Goal: Information Seeking & Learning: Learn about a topic

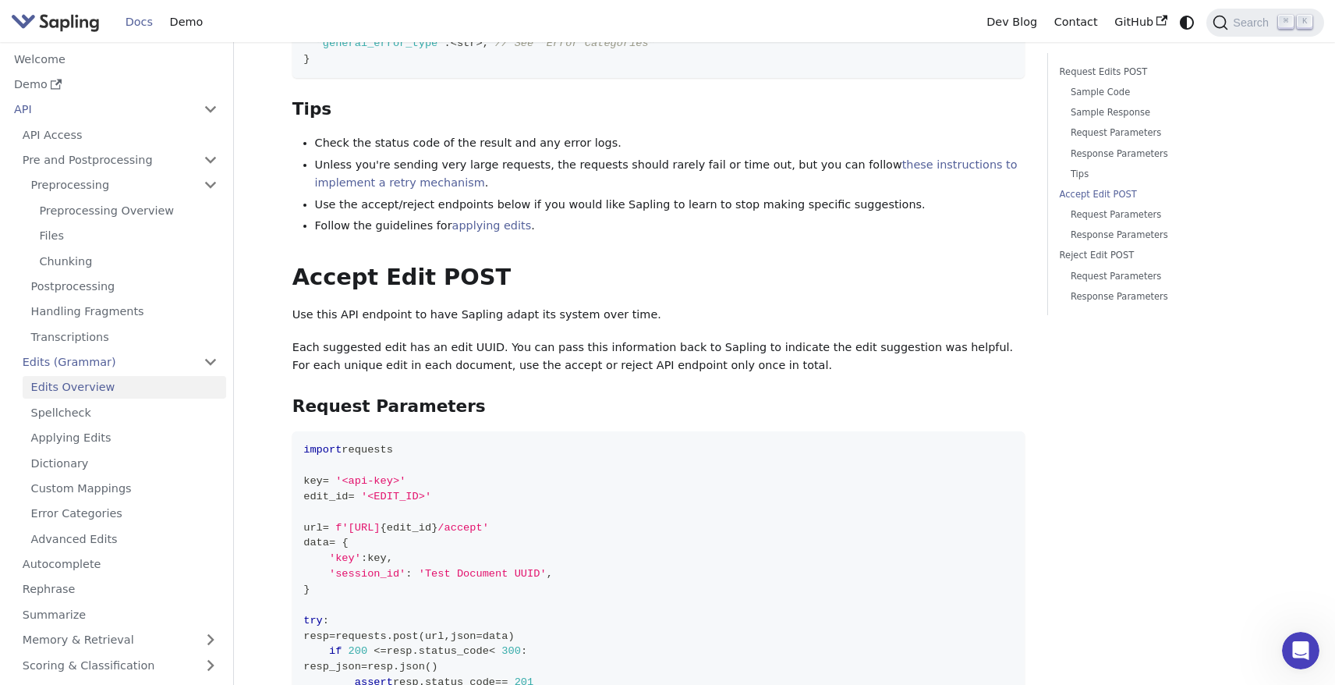
click at [640, 306] on p "Use this API endpoint to have Sapling adapt its system over time." at bounding box center [658, 315] width 733 height 19
click at [86, 410] on link "Spellcheck" at bounding box center [125, 412] width 204 height 23
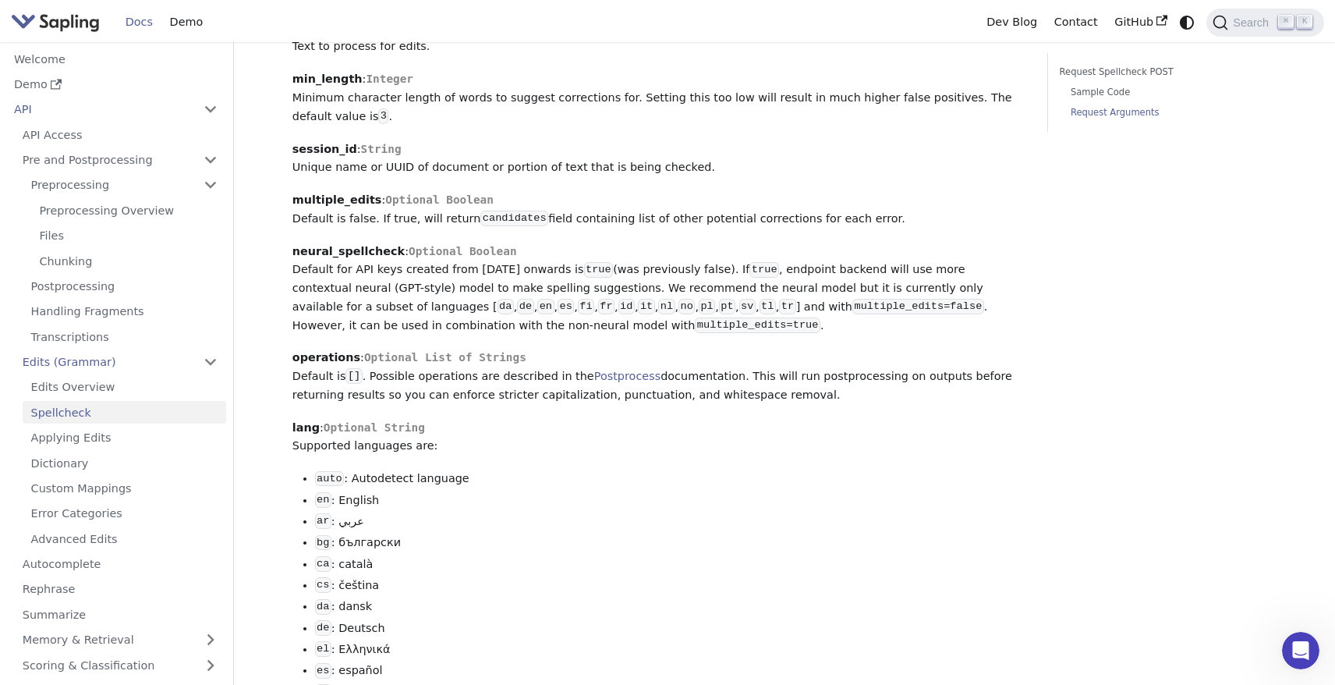
scroll to position [1184, 0]
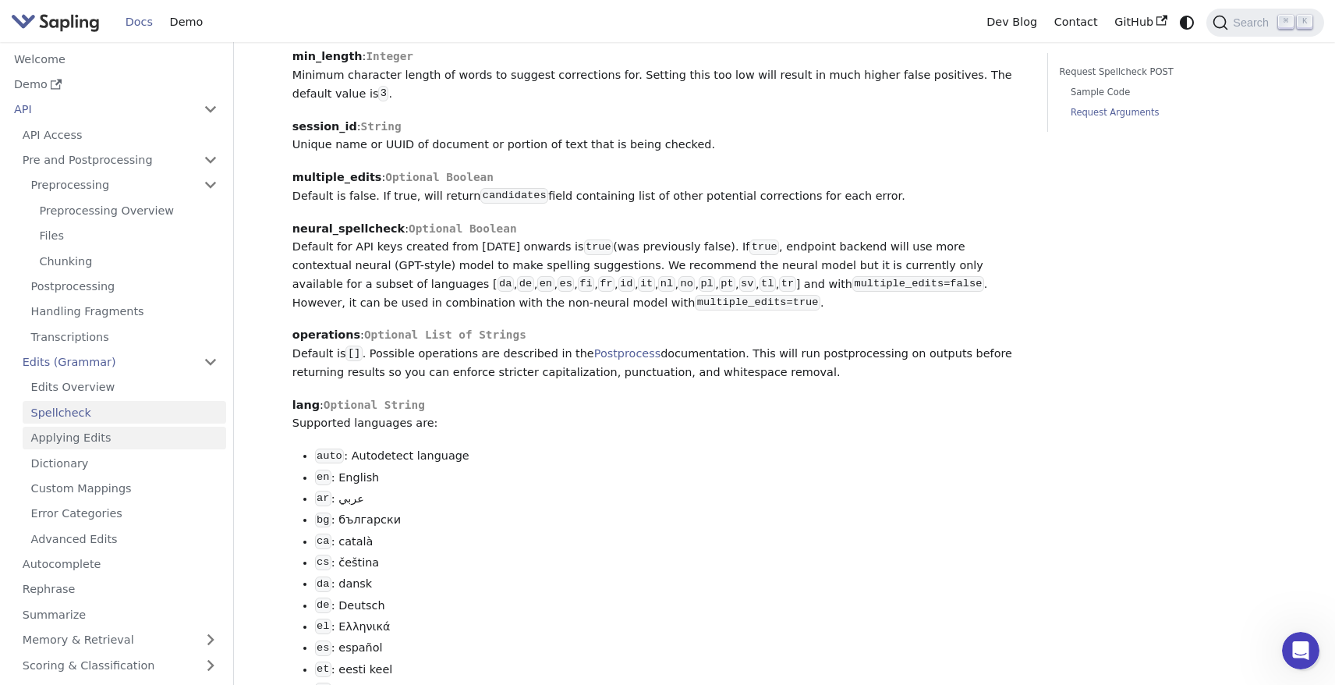
click at [172, 427] on link "Applying Edits" at bounding box center [125, 438] width 204 height 23
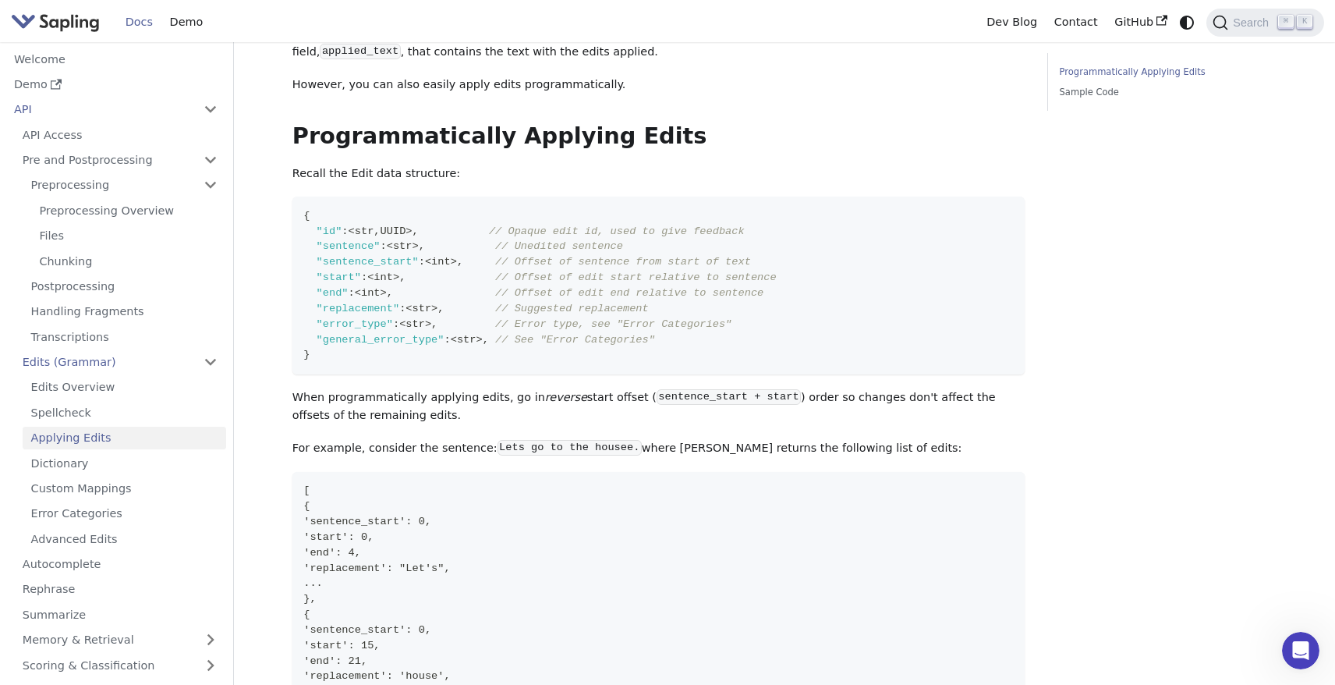
scroll to position [179, 0]
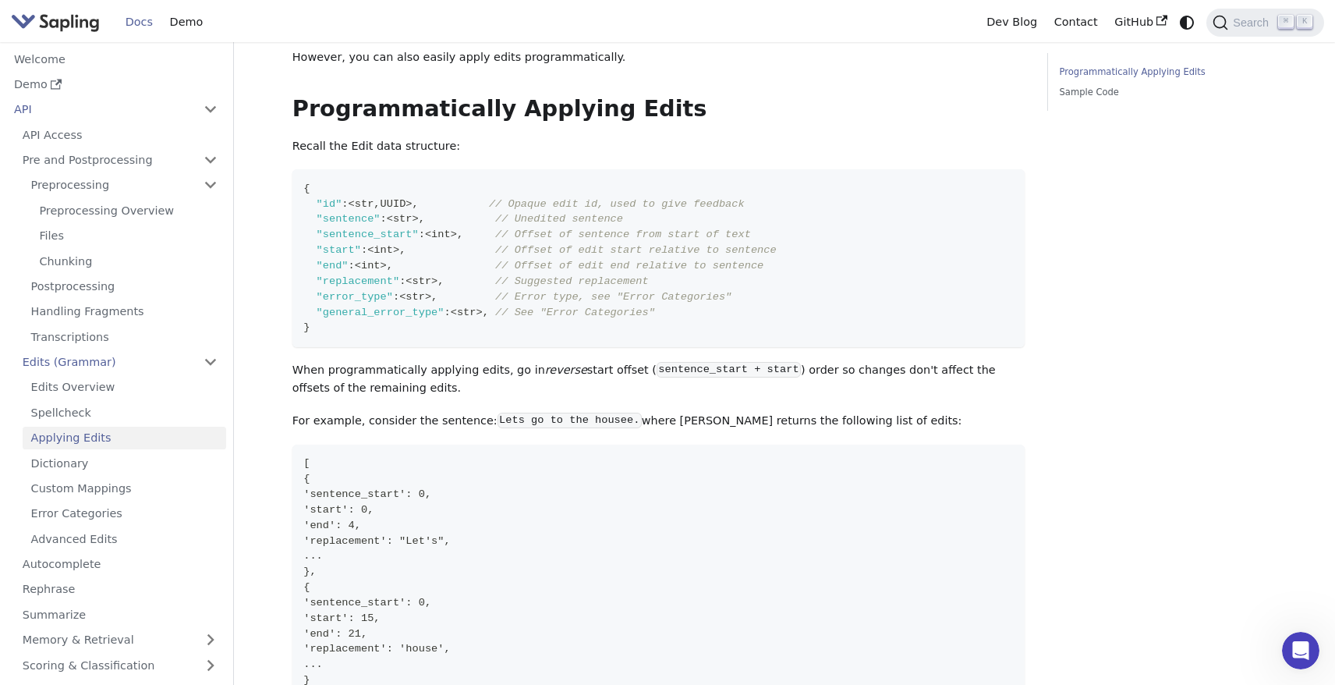
click at [704, 364] on code "sentence_start + start" at bounding box center [729, 370] width 144 height 16
click at [857, 364] on p "When programmatically applying edits, go in reverse start offset ( sentence_sta…" at bounding box center [658, 379] width 733 height 37
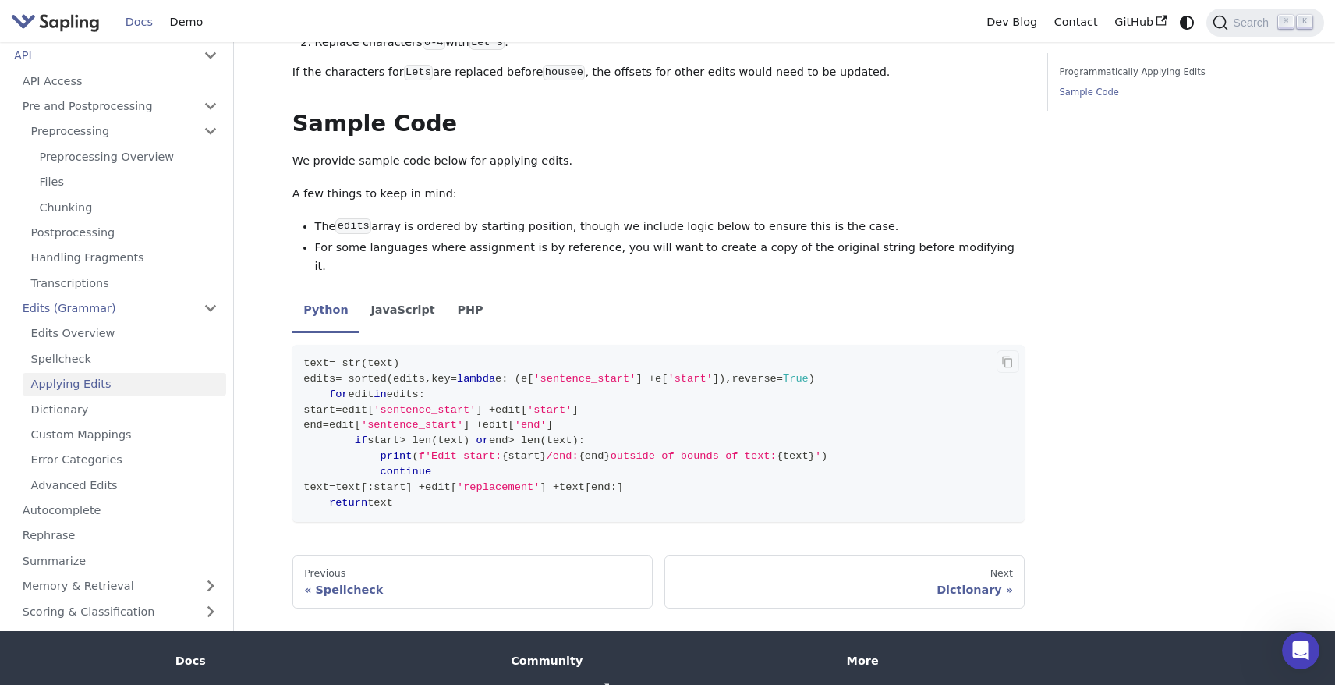
scroll to position [954, 0]
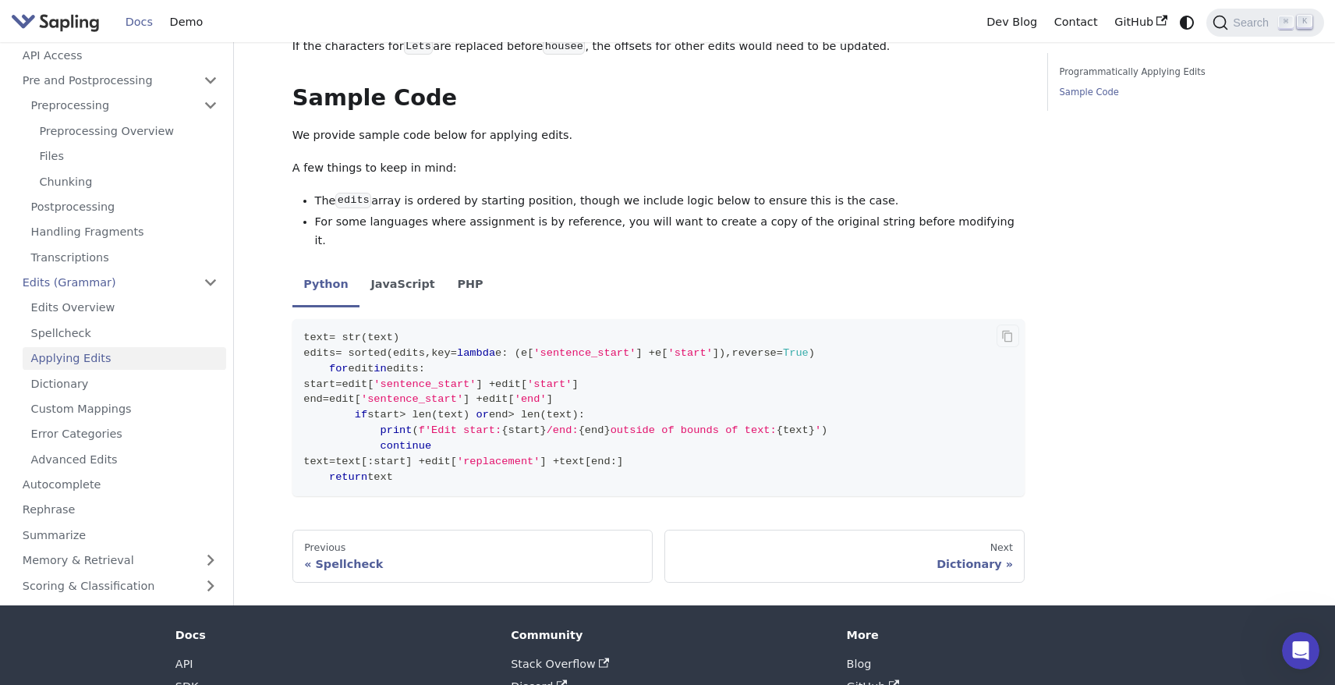
click at [375, 440] on code "text = str ( text ) edits = sorted ( edits , key = lambda e : ( e [ 'sentence_s…" at bounding box center [658, 407] width 733 height 177
click at [447, 330] on code "text = str ( text ) edits = sorted ( edits , key = lambda e : ( e [ 'sentence_s…" at bounding box center [658, 407] width 733 height 177
click at [122, 372] on link "Dictionary" at bounding box center [125, 383] width 204 height 23
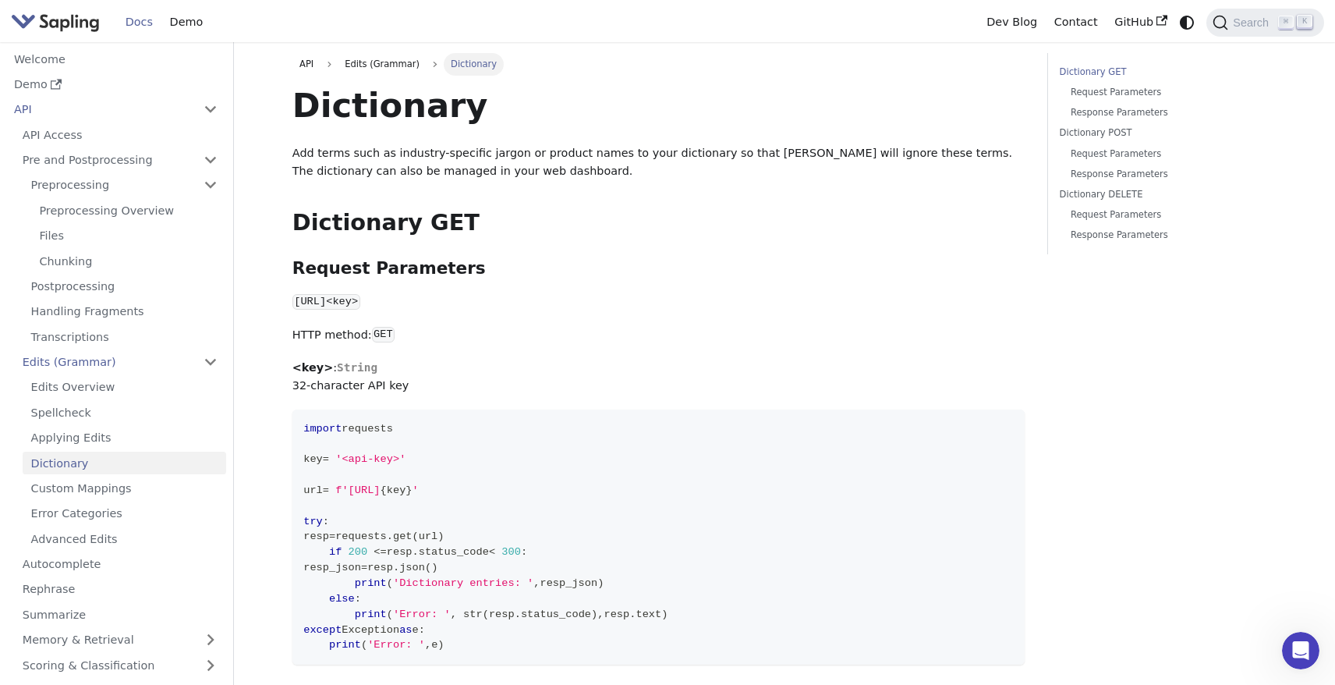
click at [992, 302] on p "[URL]<key>" at bounding box center [658, 302] width 733 height 19
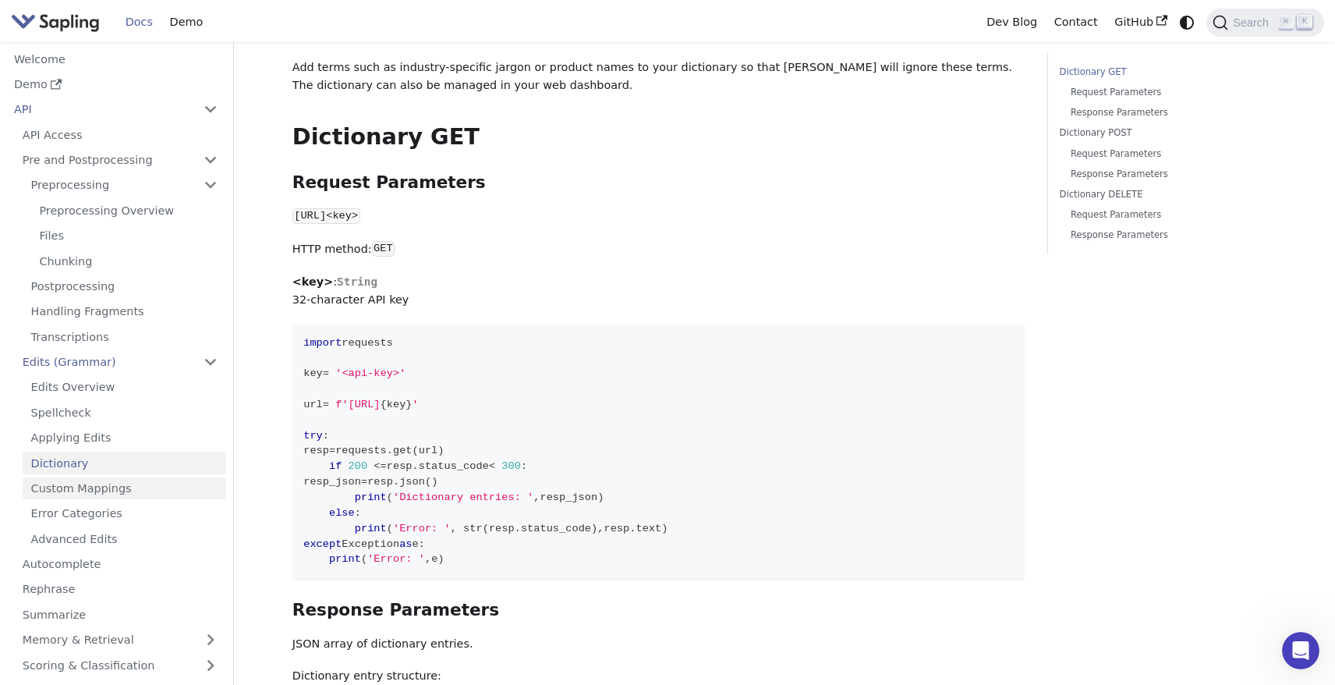
click at [144, 477] on link "Custom Mappings" at bounding box center [125, 488] width 204 height 23
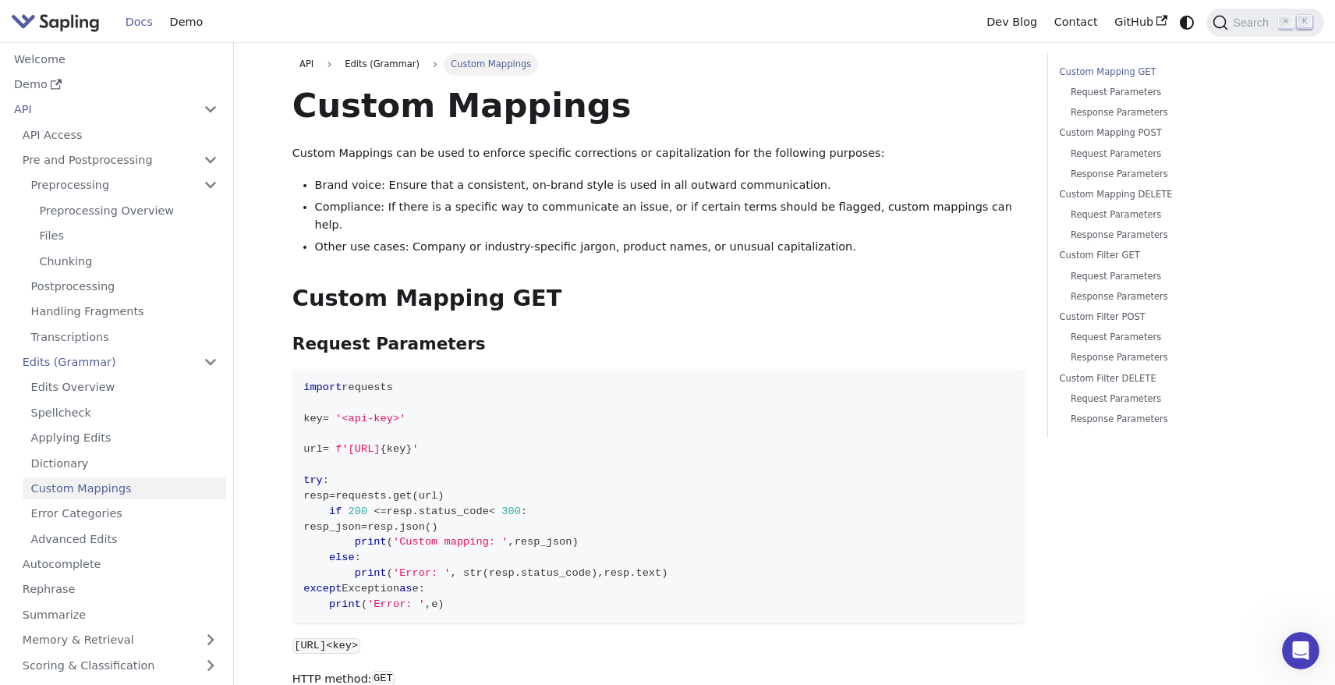
click at [105, 356] on link "Edits (Grammar)" at bounding box center [120, 362] width 212 height 23
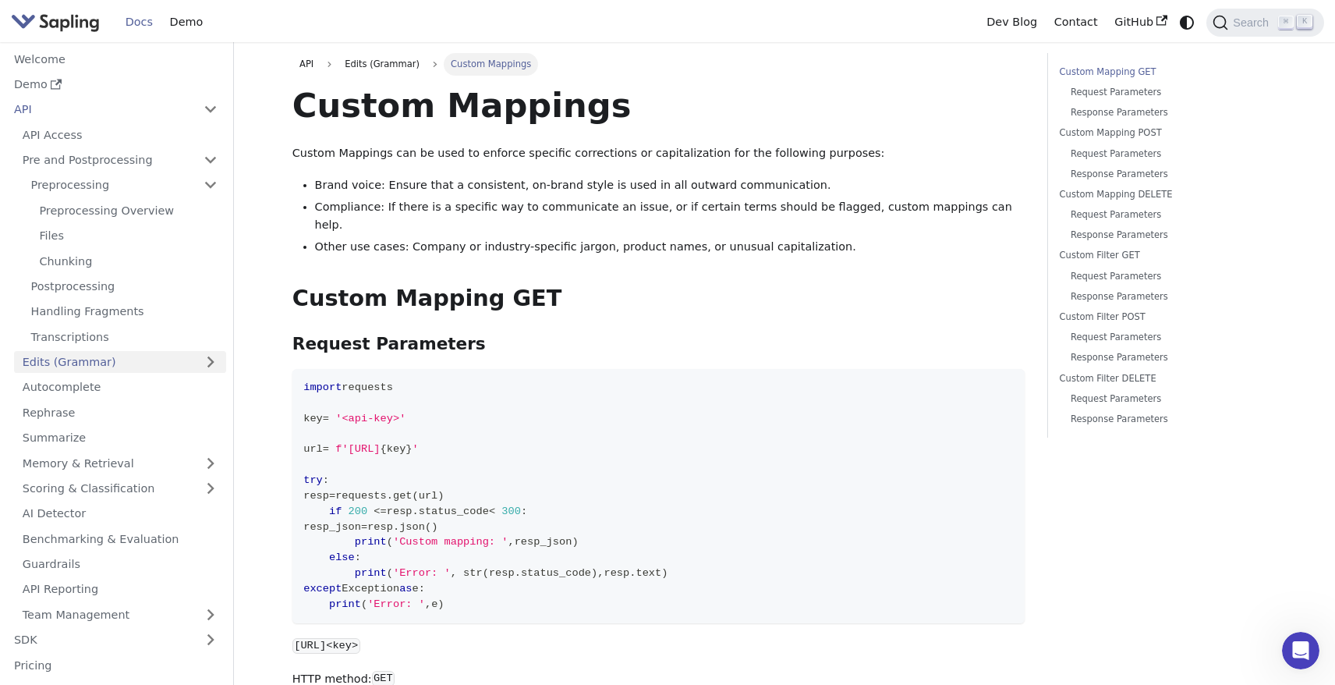
click at [105, 356] on link "Edits (Grammar)" at bounding box center [120, 362] width 212 height 23
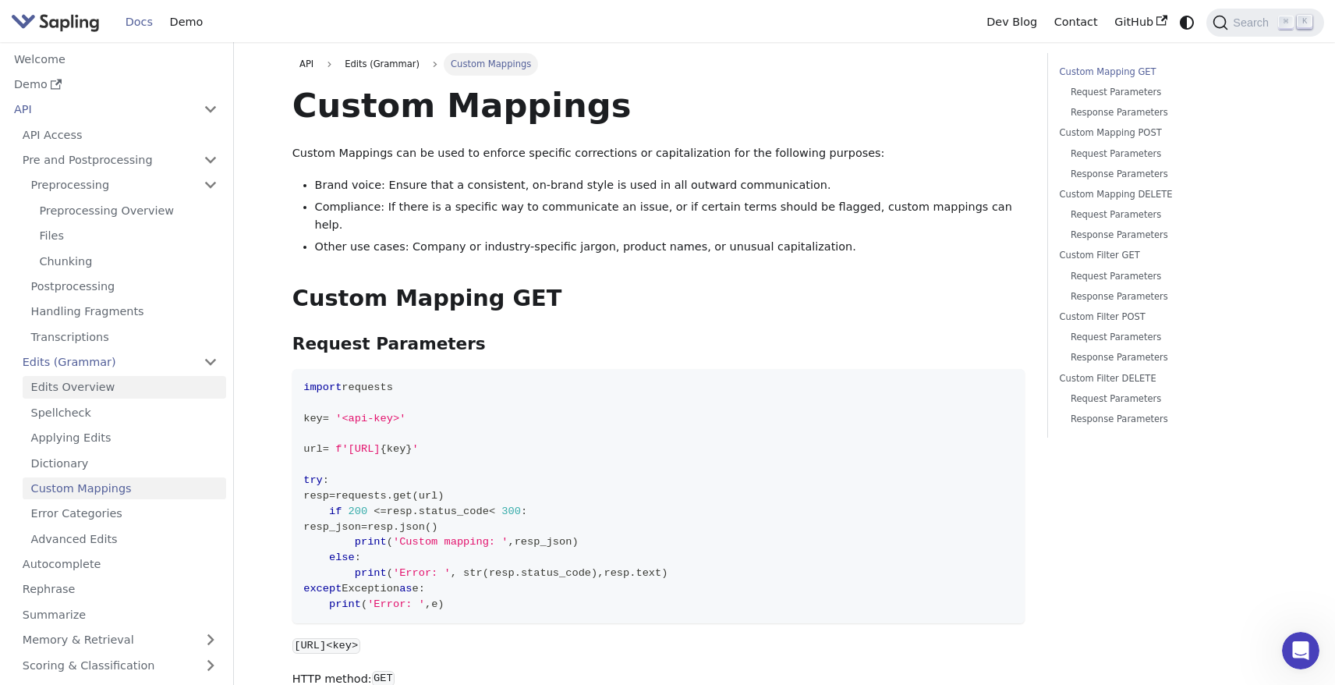
click at [103, 376] on link "Edits Overview" at bounding box center [125, 387] width 204 height 23
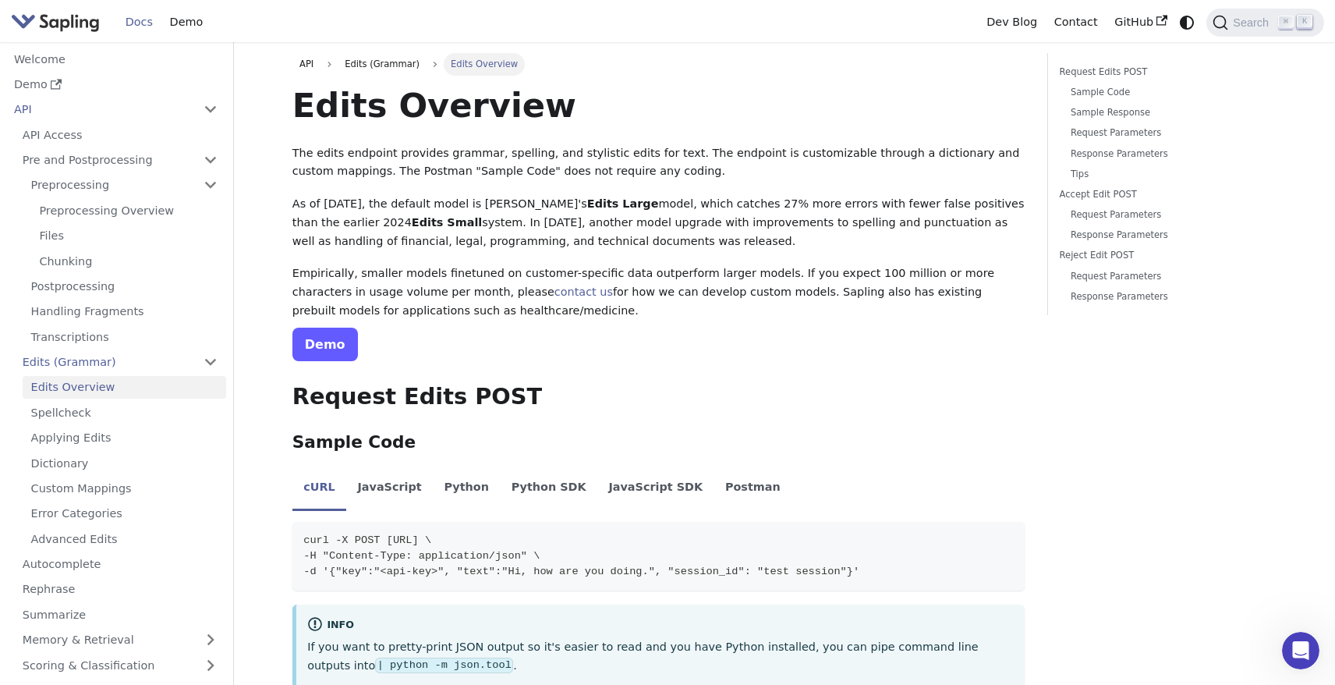
click at [324, 328] on link "Demo" at bounding box center [325, 345] width 66 height 34
click at [133, 250] on link "Chunking" at bounding box center [128, 261] width 195 height 23
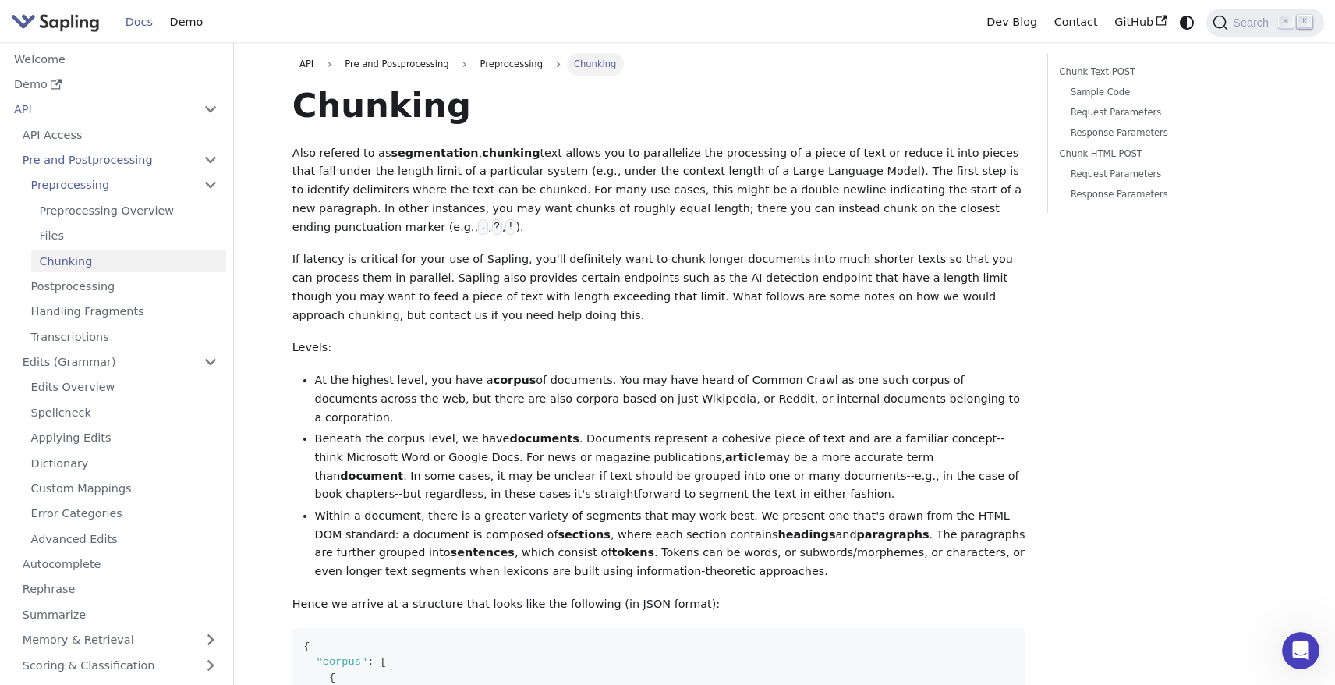
click at [534, 351] on p "Levels:" at bounding box center [658, 348] width 733 height 19
click at [377, 155] on p "Also refered to as segmentation , chunking text allows you to parallelize the p…" at bounding box center [658, 190] width 733 height 93
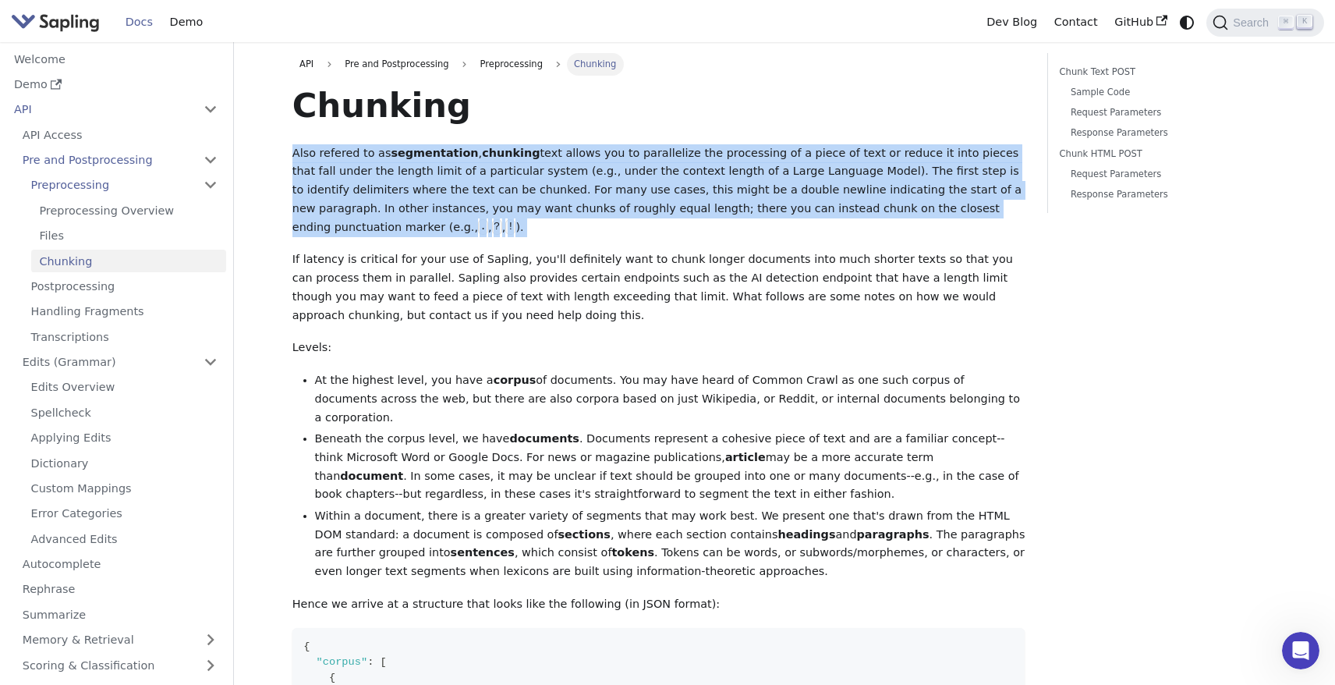
click at [537, 168] on p "Also refered to as segmentation , chunking text allows you to parallelize the p…" at bounding box center [658, 190] width 733 height 93
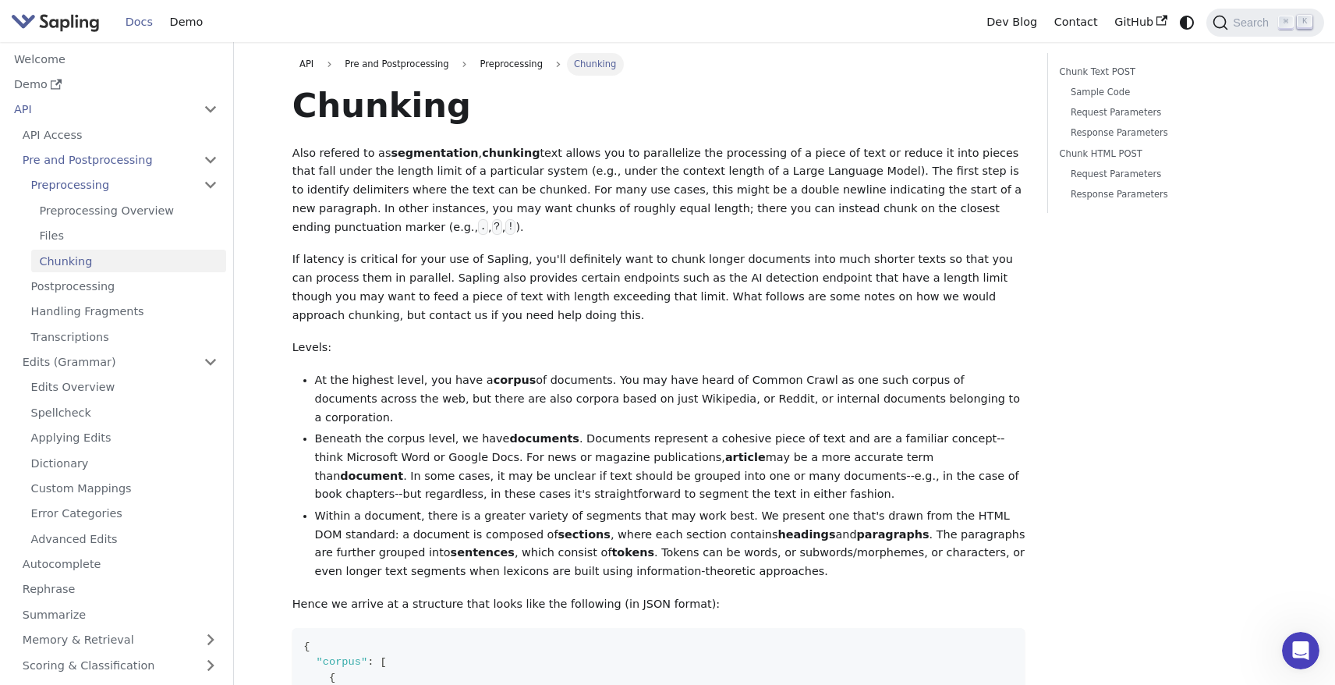
click at [590, 222] on p "Also refered to as segmentation , chunking text allows you to parallelize the p…" at bounding box center [658, 190] width 733 height 93
click at [879, 170] on p "Also refered to as segmentation , chunking text allows you to parallelize the p…" at bounding box center [658, 190] width 733 height 93
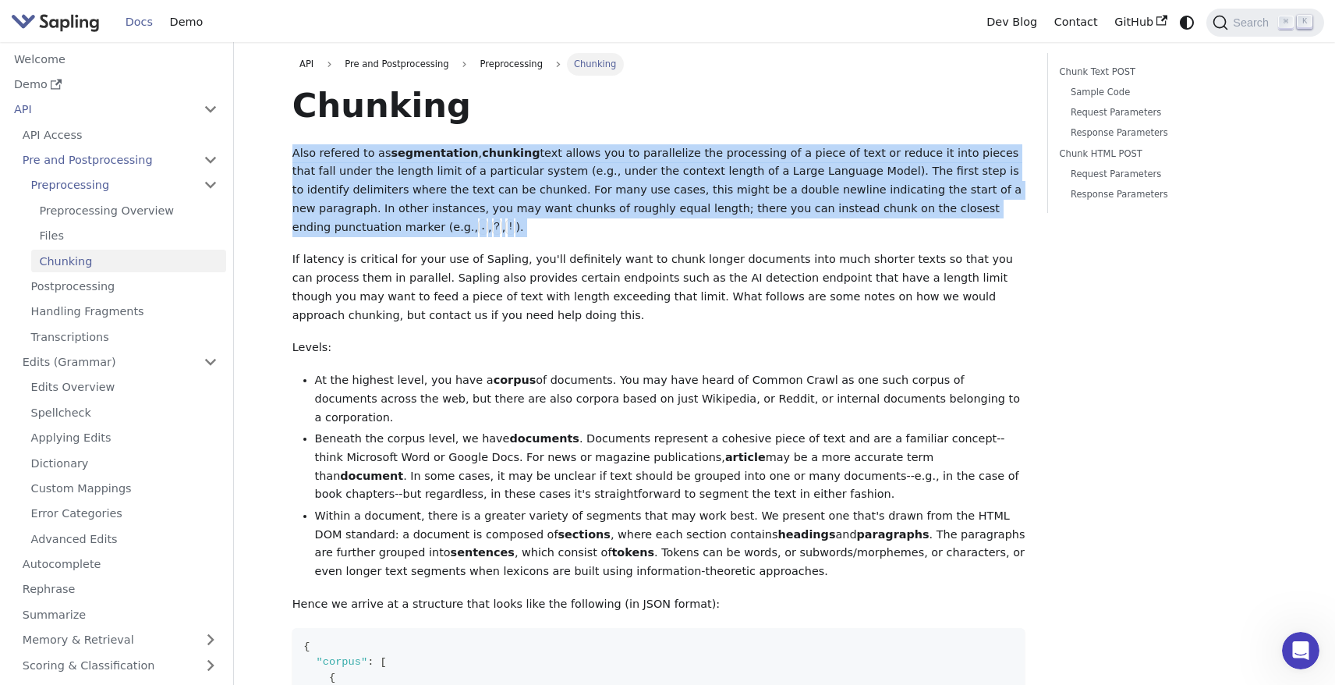
click at [384, 255] on p "If latency is critical for your use of Sapling, you'll definitely want to chunk…" at bounding box center [658, 287] width 733 height 74
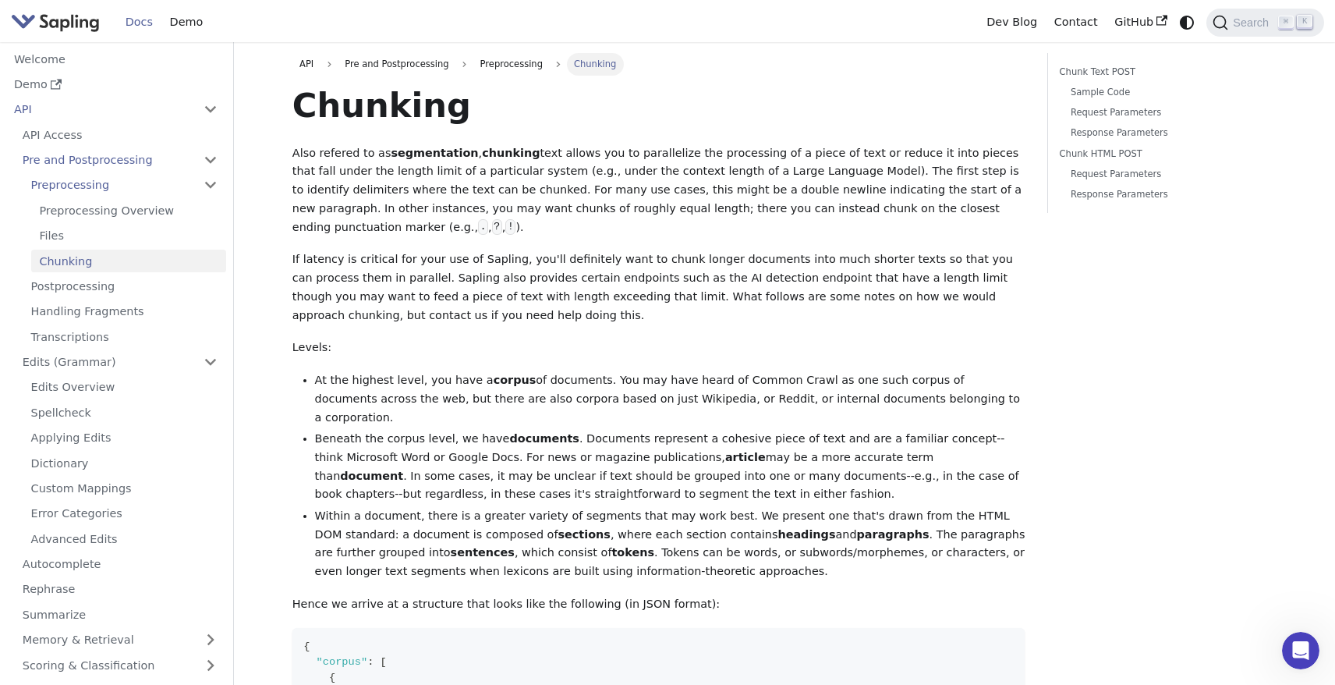
click at [384, 255] on p "If latency is critical for your use of Sapling, you'll definitely want to chunk…" at bounding box center [658, 287] width 733 height 74
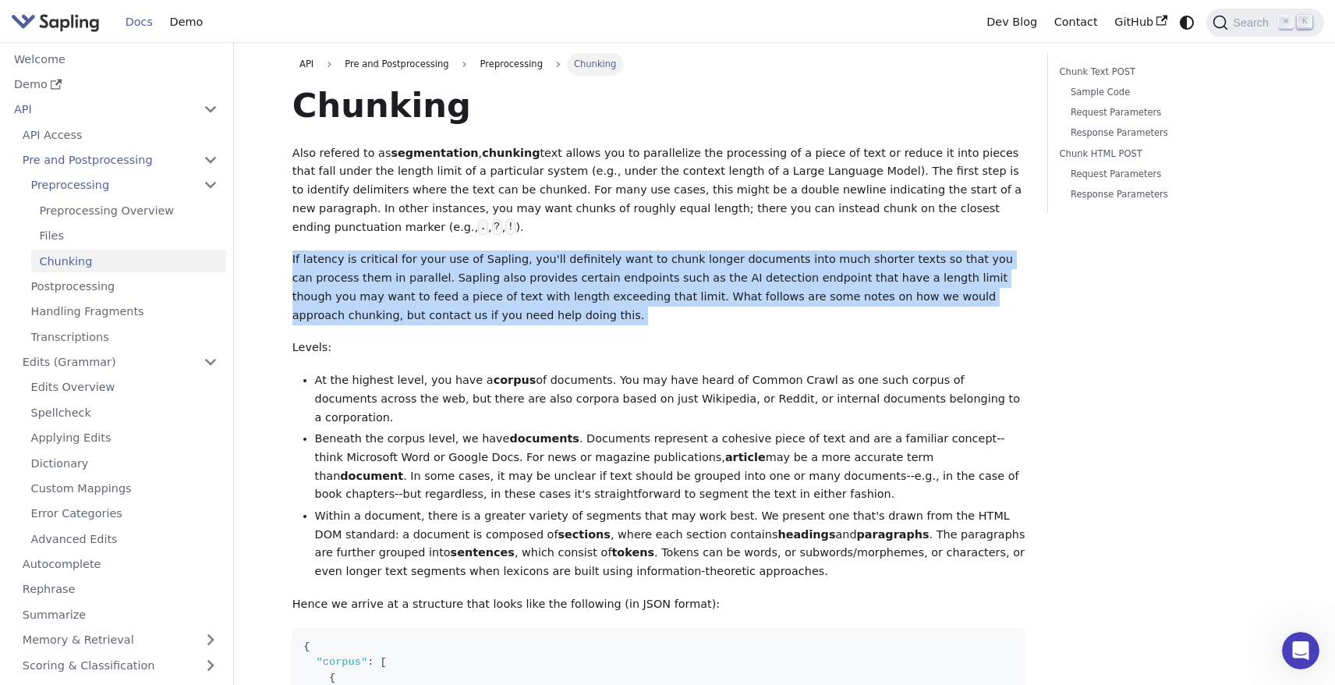
click at [377, 383] on li "At the highest level, you have a corpus of documents. You may have heard of Com…" at bounding box center [670, 398] width 711 height 55
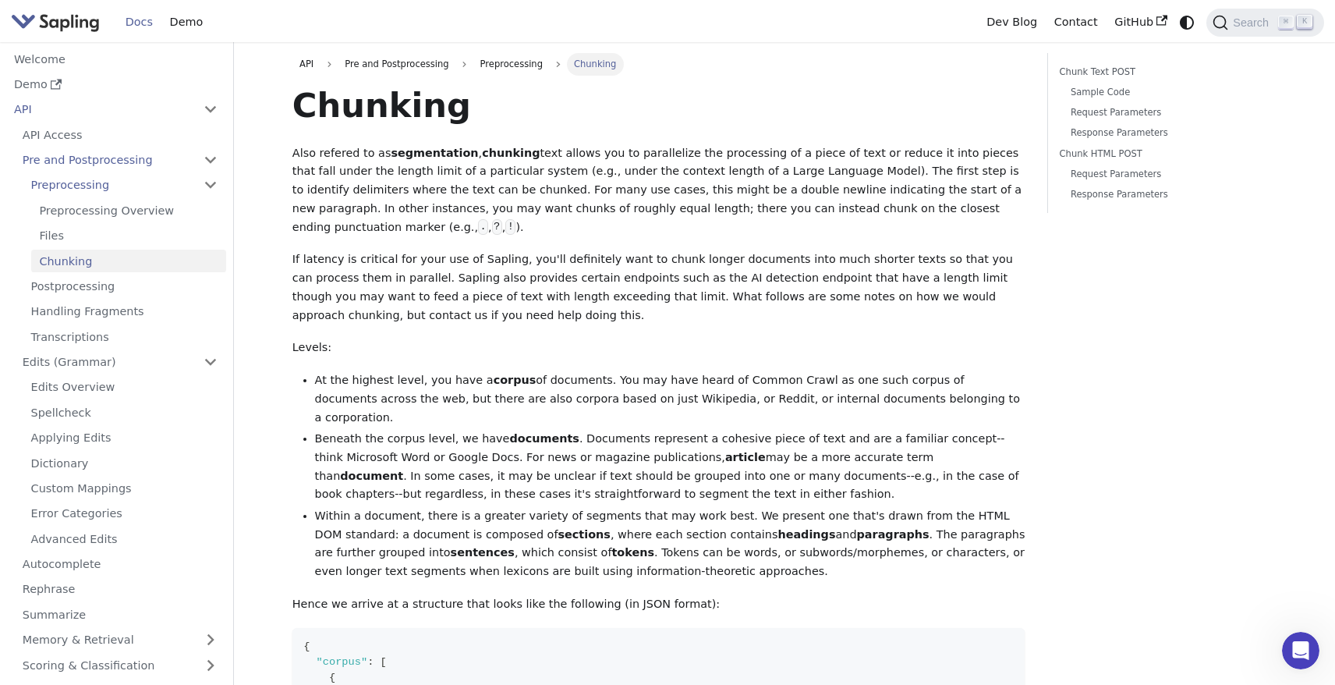
click at [377, 383] on li "At the highest level, you have a corpus of documents. You may have heard of Com…" at bounding box center [670, 398] width 711 height 55
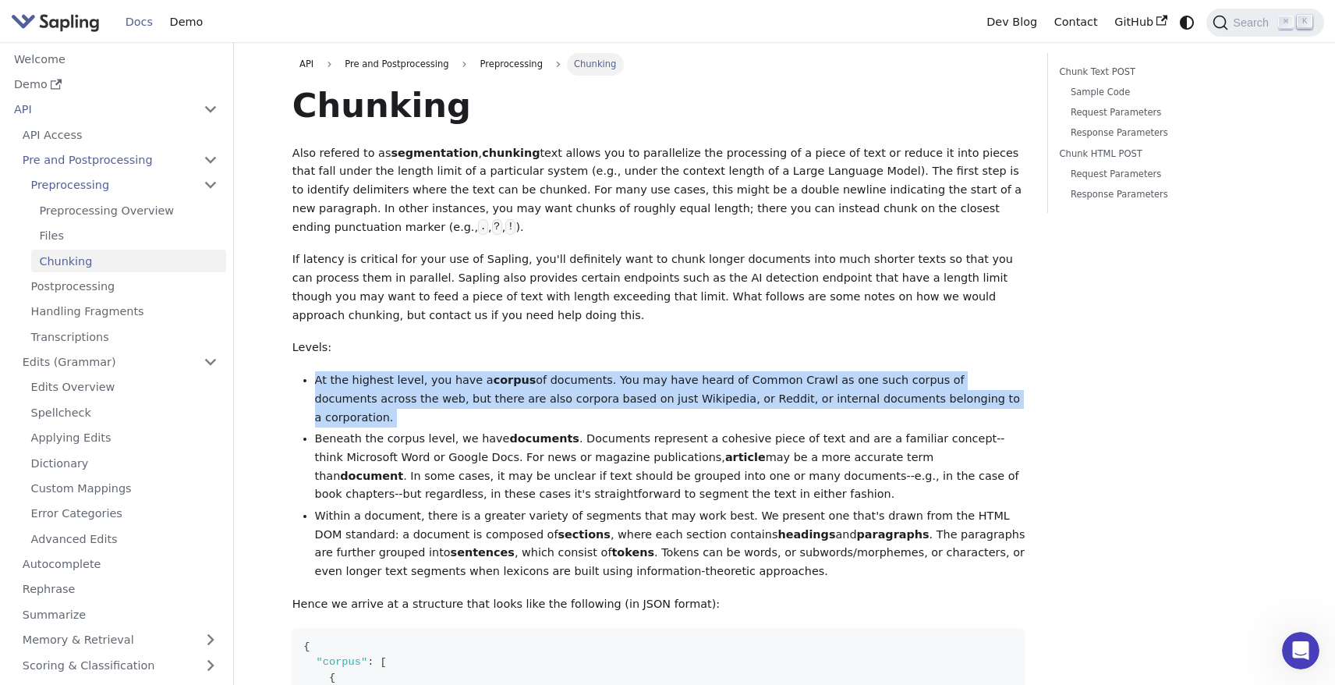
click at [377, 430] on li "Beneath the corpus level, we have documents . Documents represent a cohesive pi…" at bounding box center [670, 467] width 711 height 74
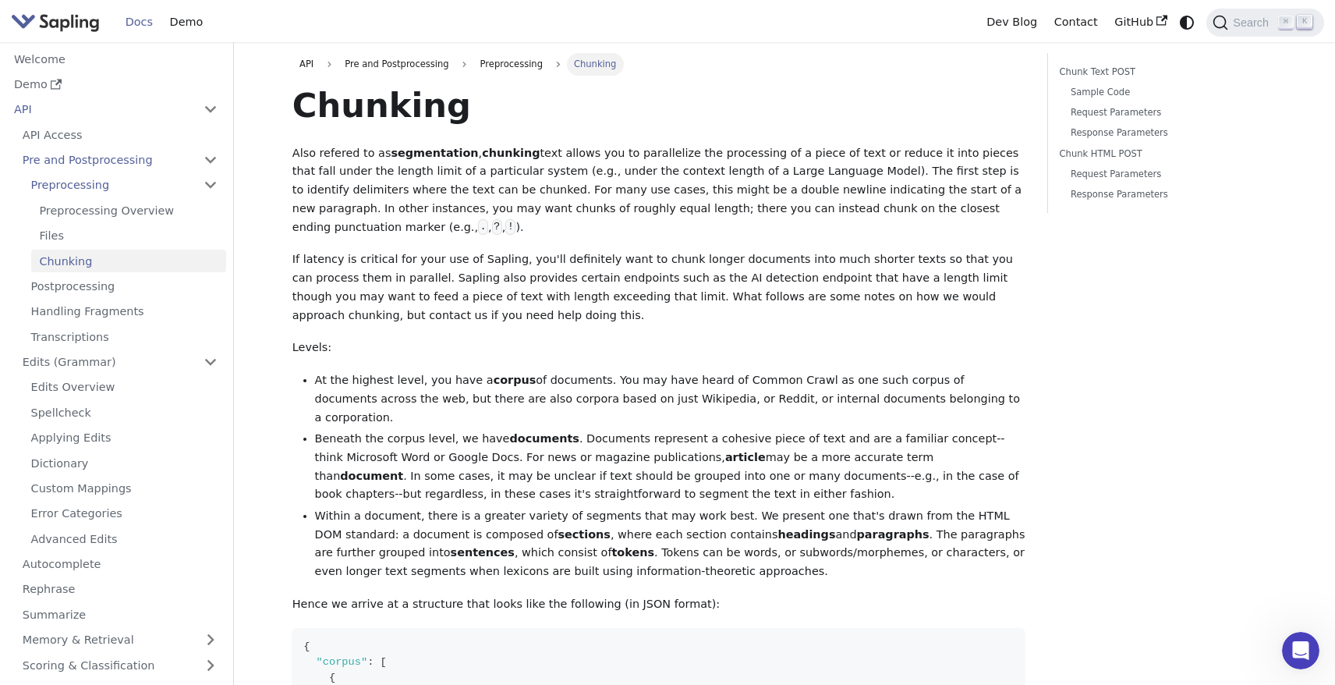
click at [377, 430] on li "Beneath the corpus level, we have documents . Documents represent a cohesive pi…" at bounding box center [670, 467] width 711 height 74
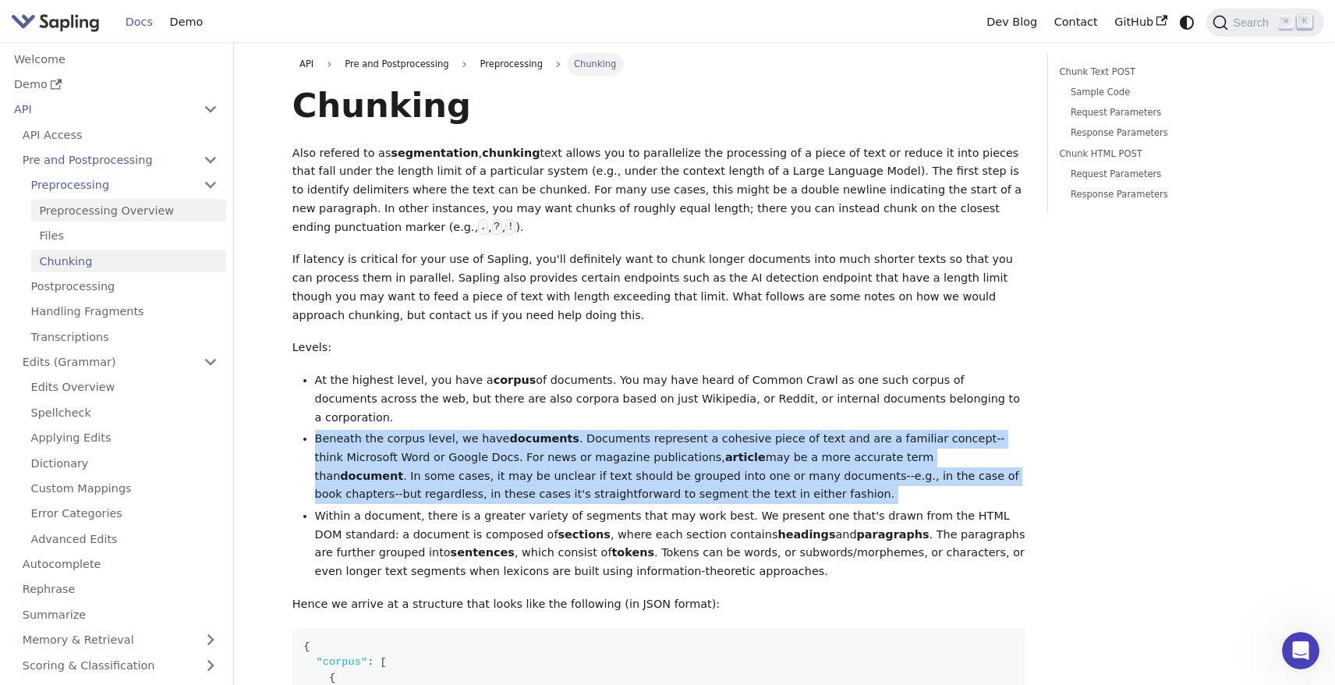
click at [105, 214] on link "Preprocessing Overview" at bounding box center [128, 210] width 195 height 23
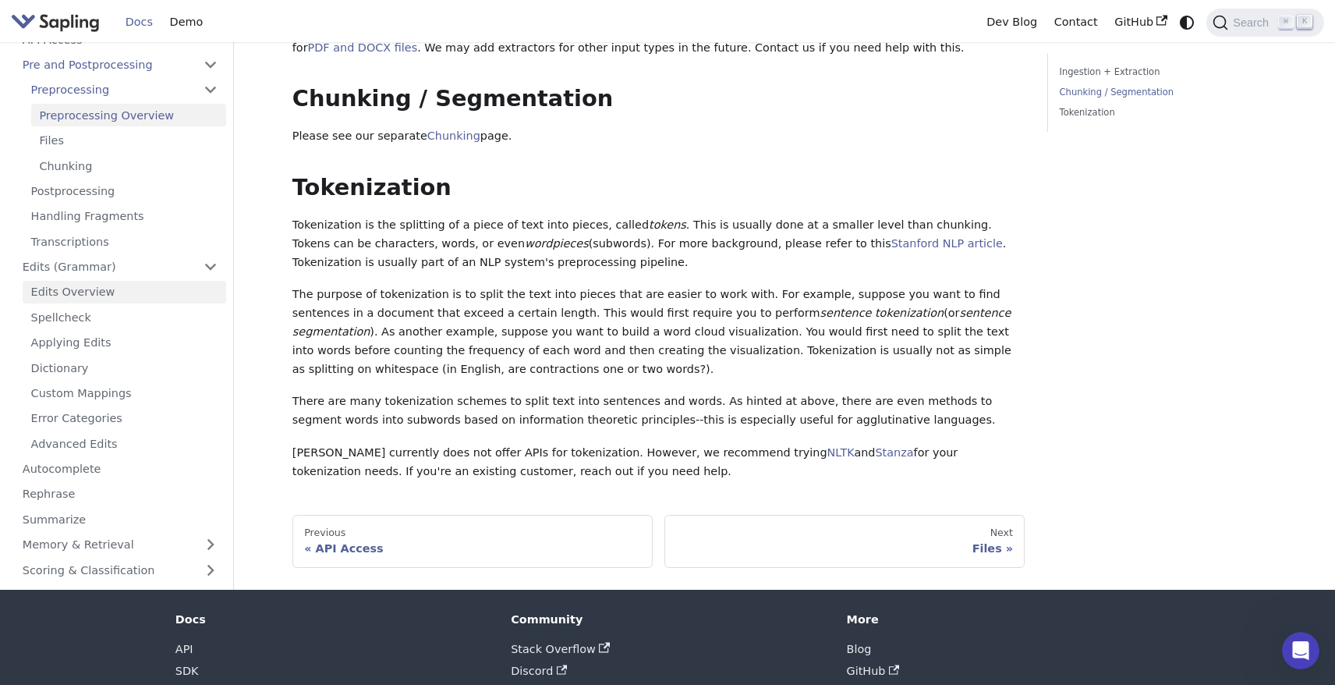
scroll to position [324, 0]
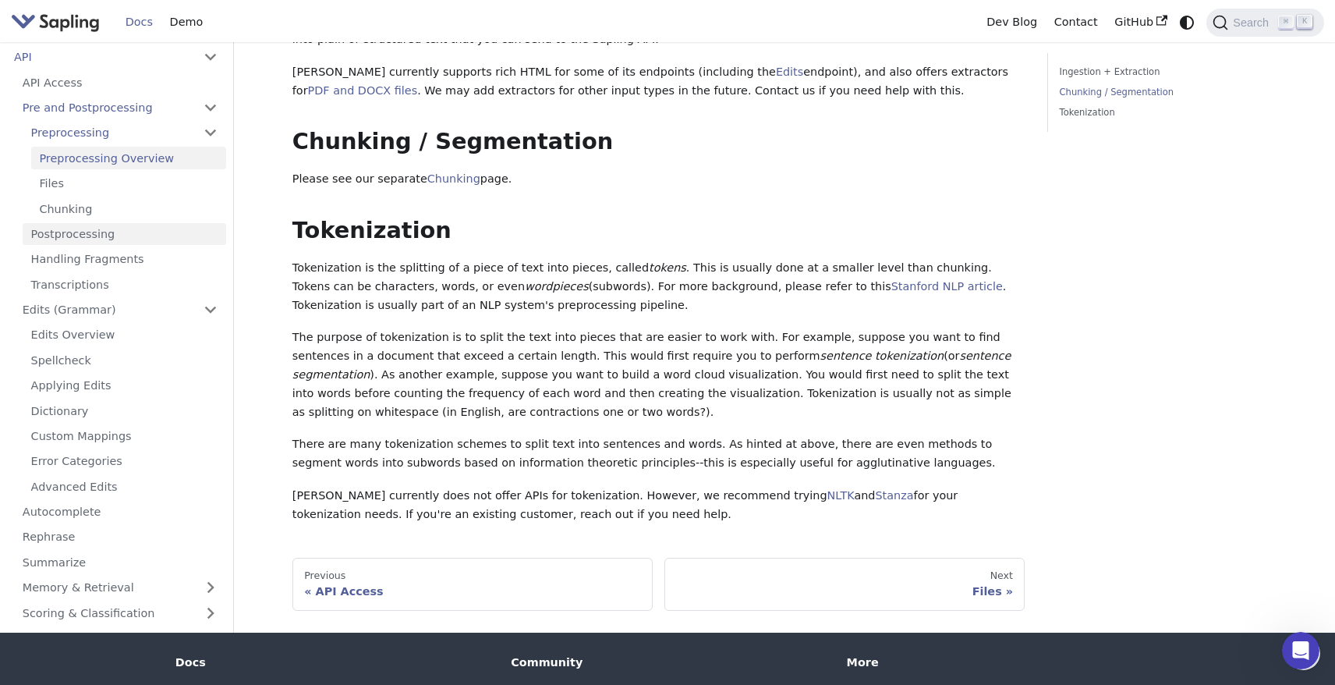
click at [82, 223] on link "Postprocessing" at bounding box center [125, 234] width 204 height 23
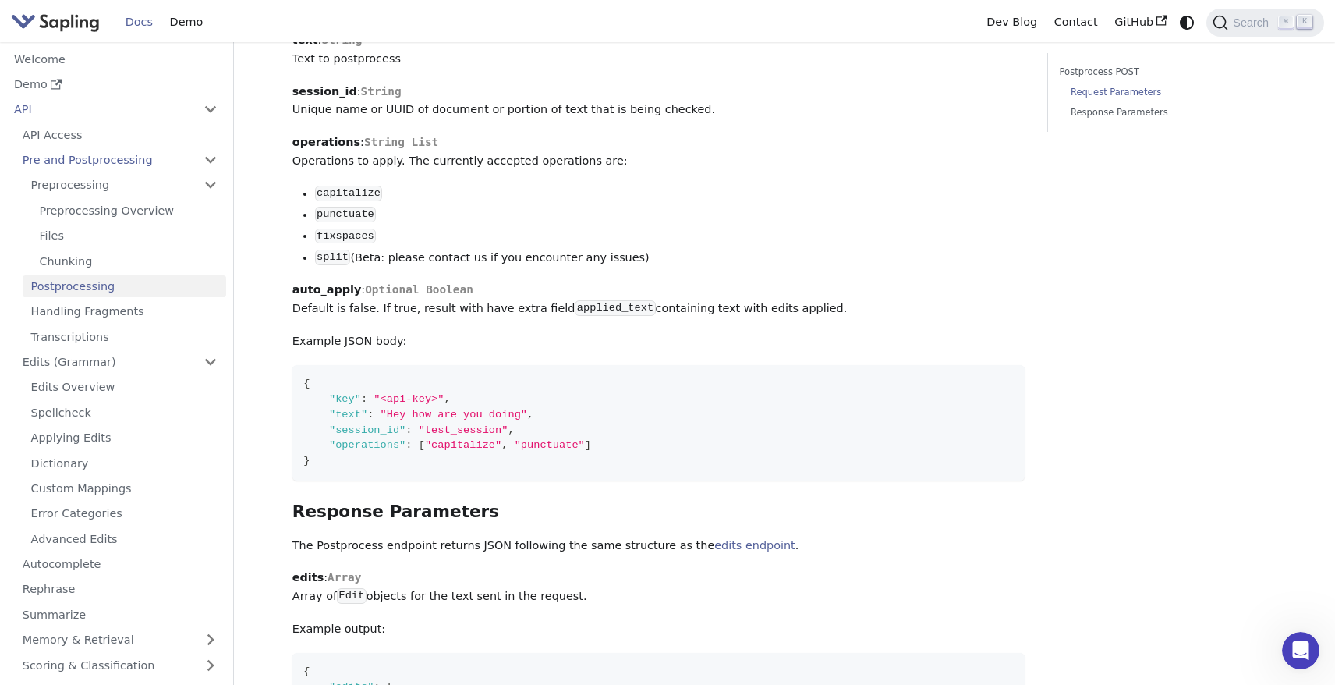
scroll to position [813, 0]
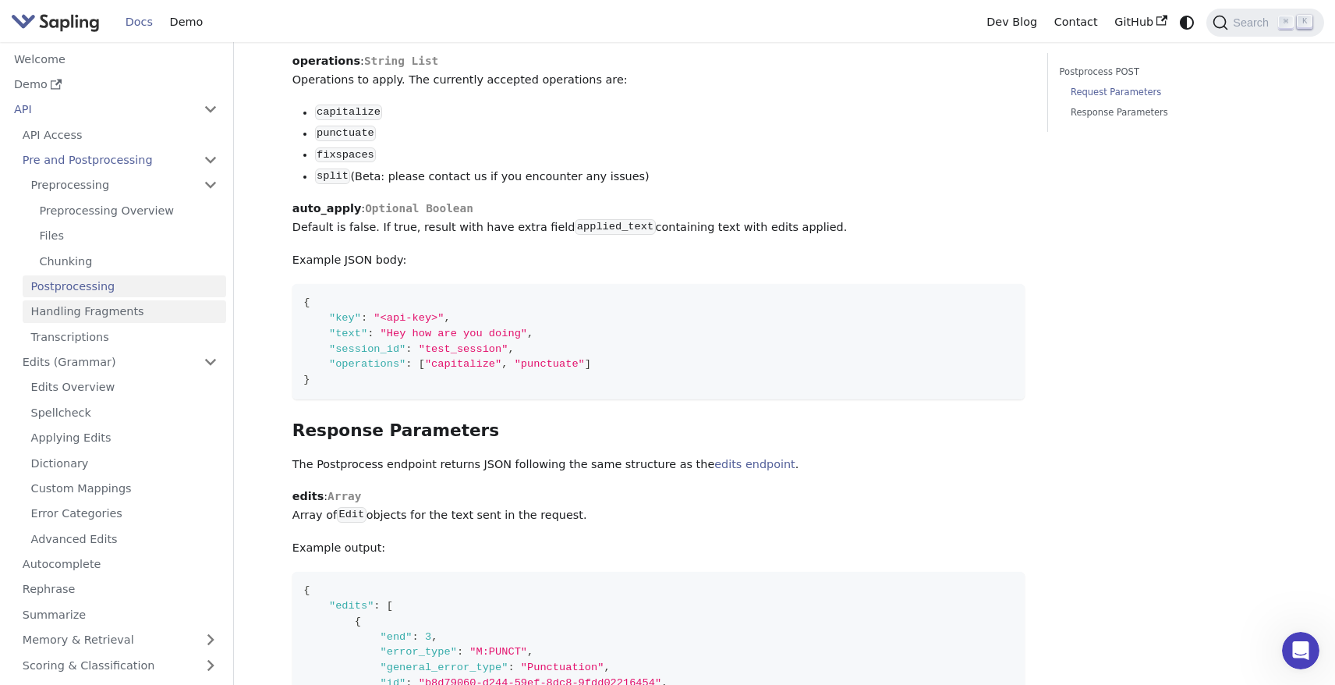
click at [96, 300] on link "Handling Fragments" at bounding box center [125, 311] width 204 height 23
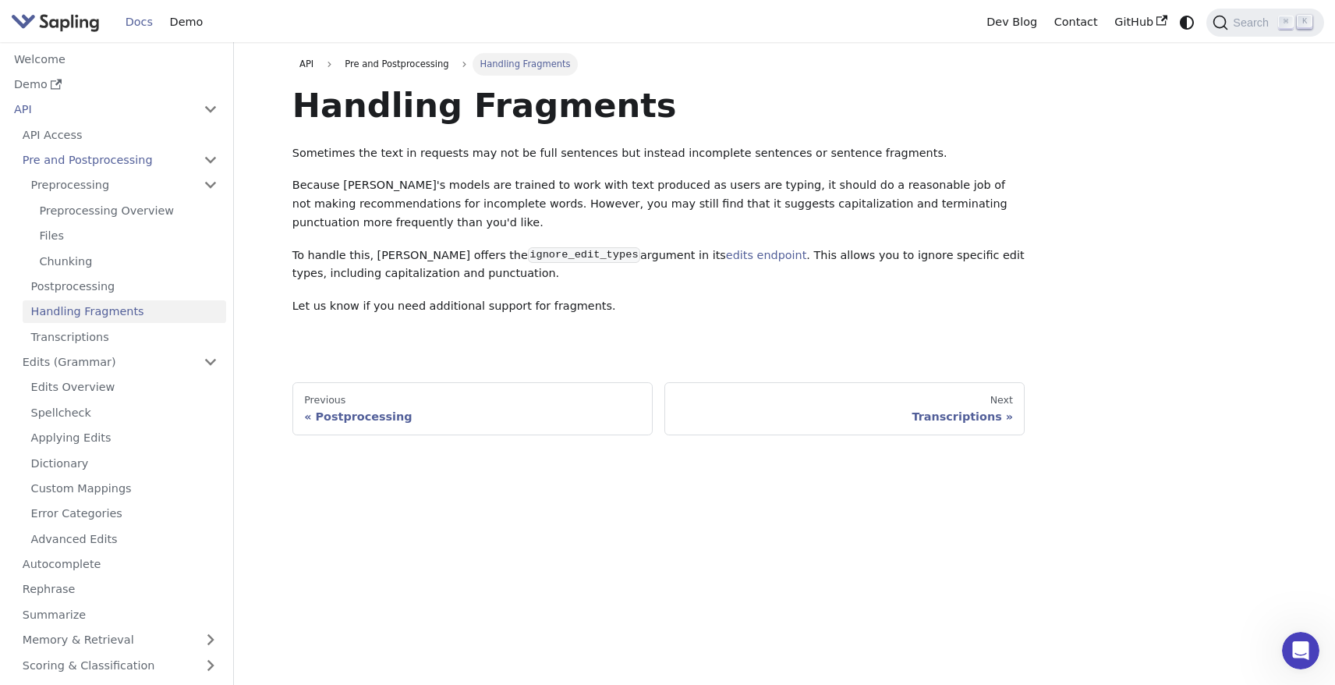
click at [633, 446] on div "API Pre and Postprocessing Handling Fragments Handling Fragments Sometimes the …" at bounding box center [785, 363] width 1030 height 643
click at [91, 334] on link "Transcriptions" at bounding box center [125, 336] width 204 height 23
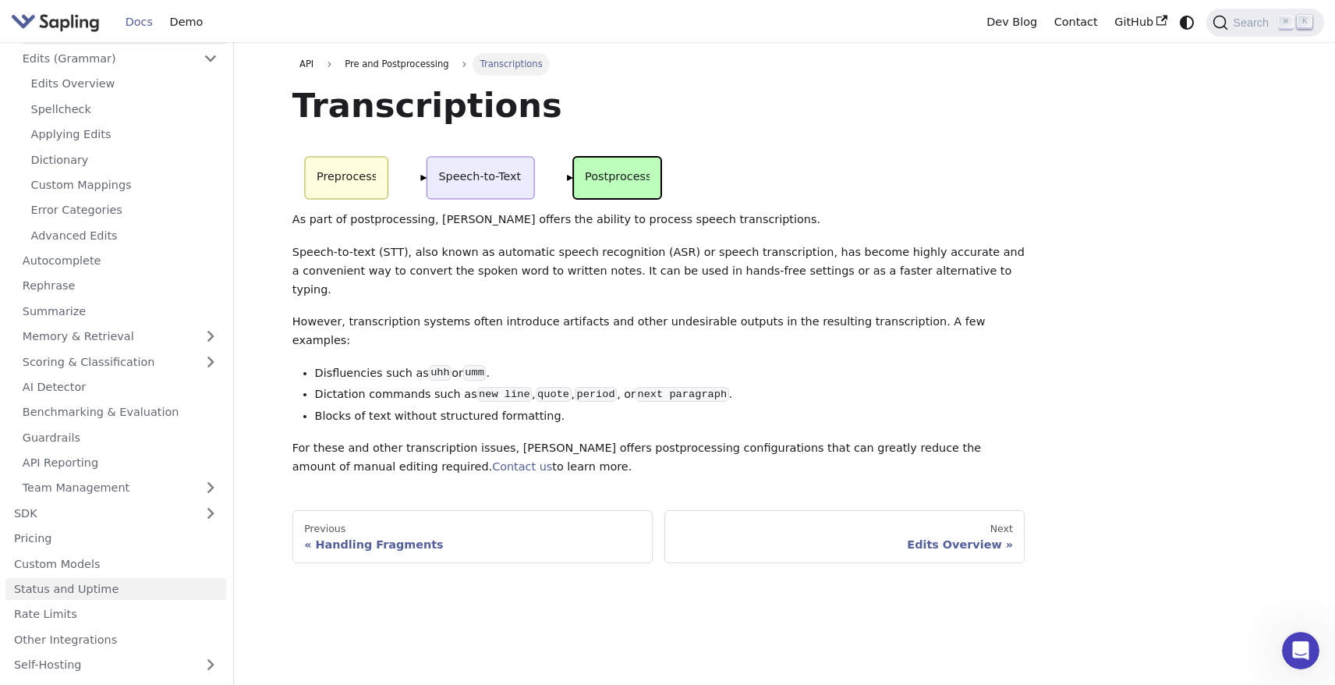
scroll to position [303, 0]
click at [57, 553] on link "Custom Models" at bounding box center [115, 564] width 221 height 23
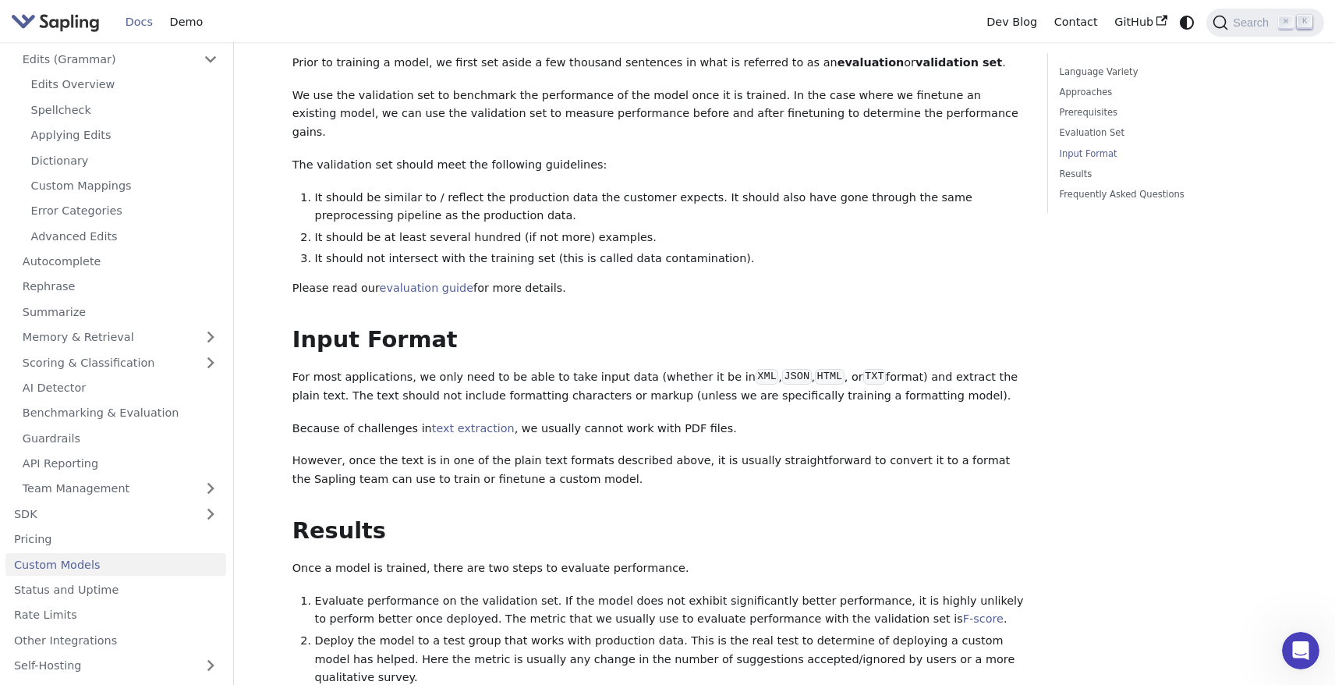
scroll to position [1290, 0]
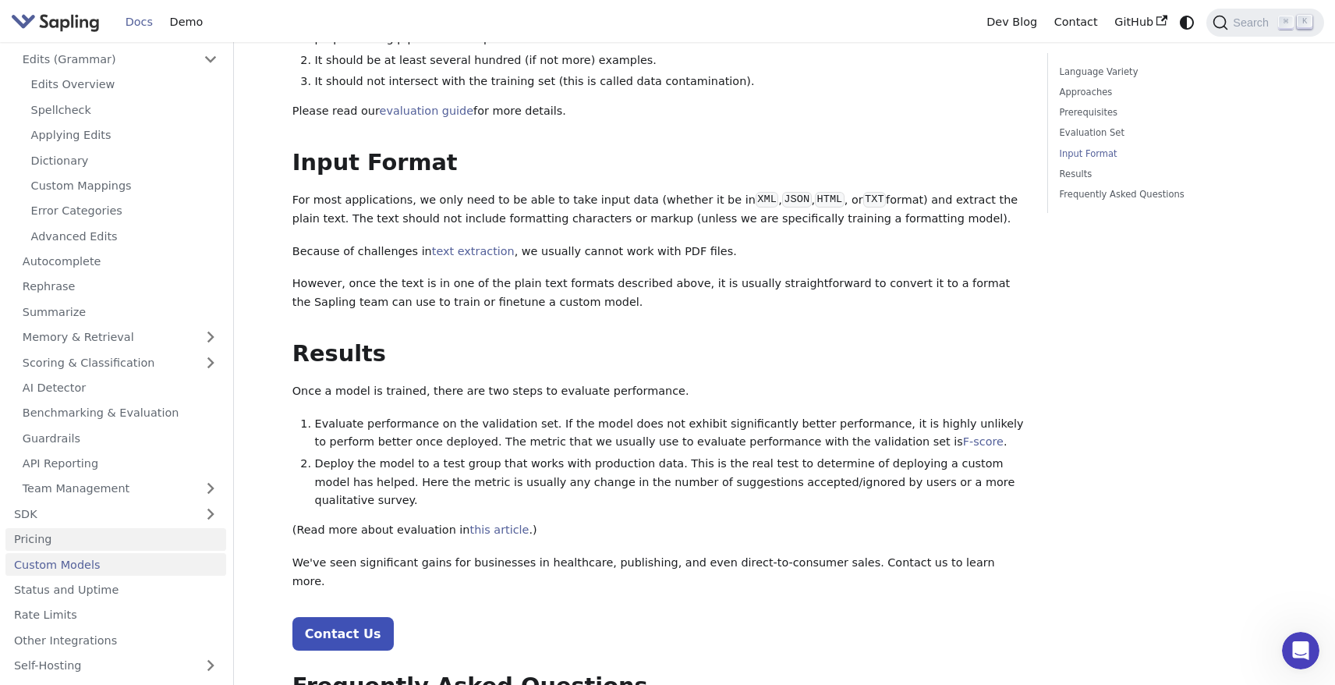
click at [81, 528] on link "Pricing" at bounding box center [115, 539] width 221 height 23
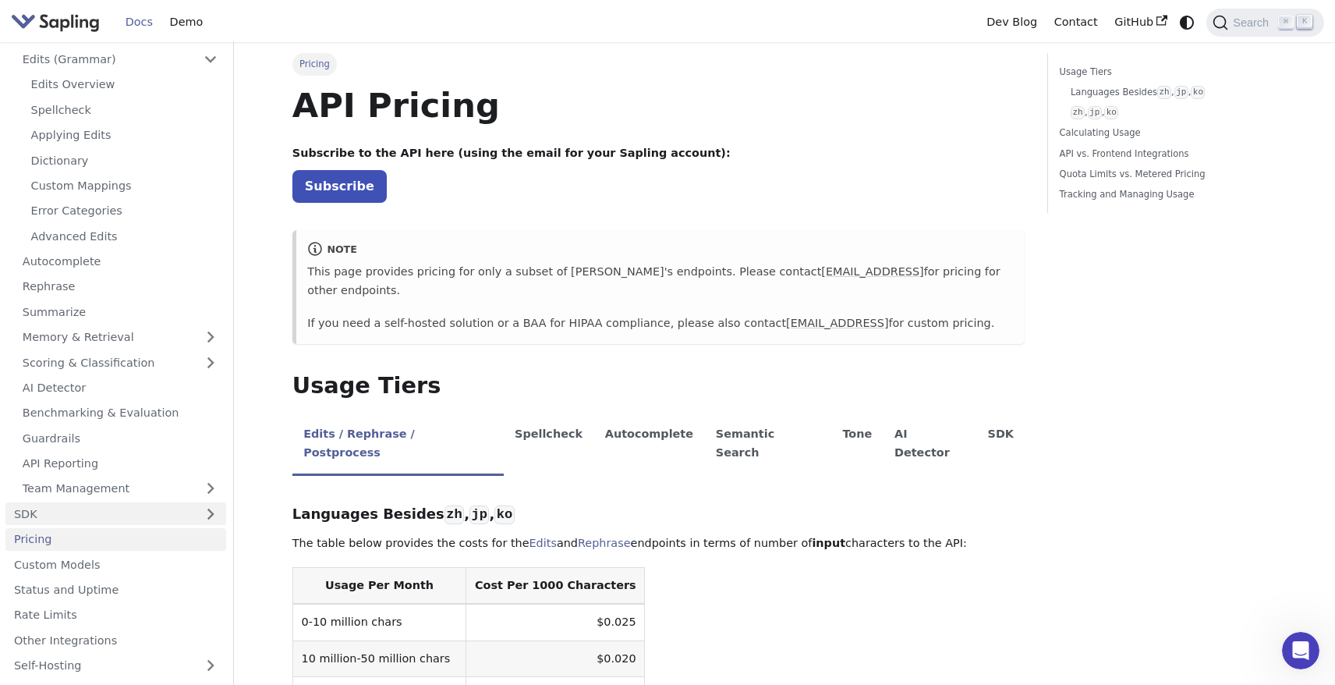
click at [69, 504] on link "SDK" at bounding box center [100, 513] width 190 height 23
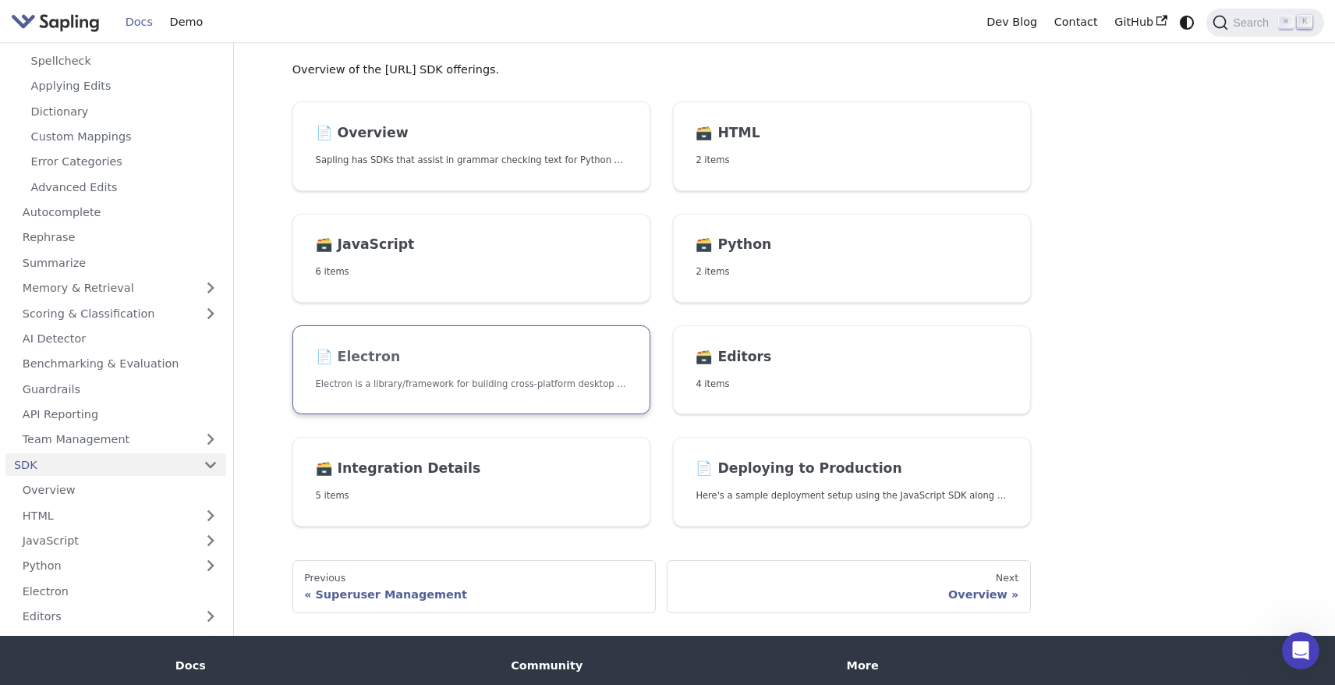
scroll to position [145, 0]
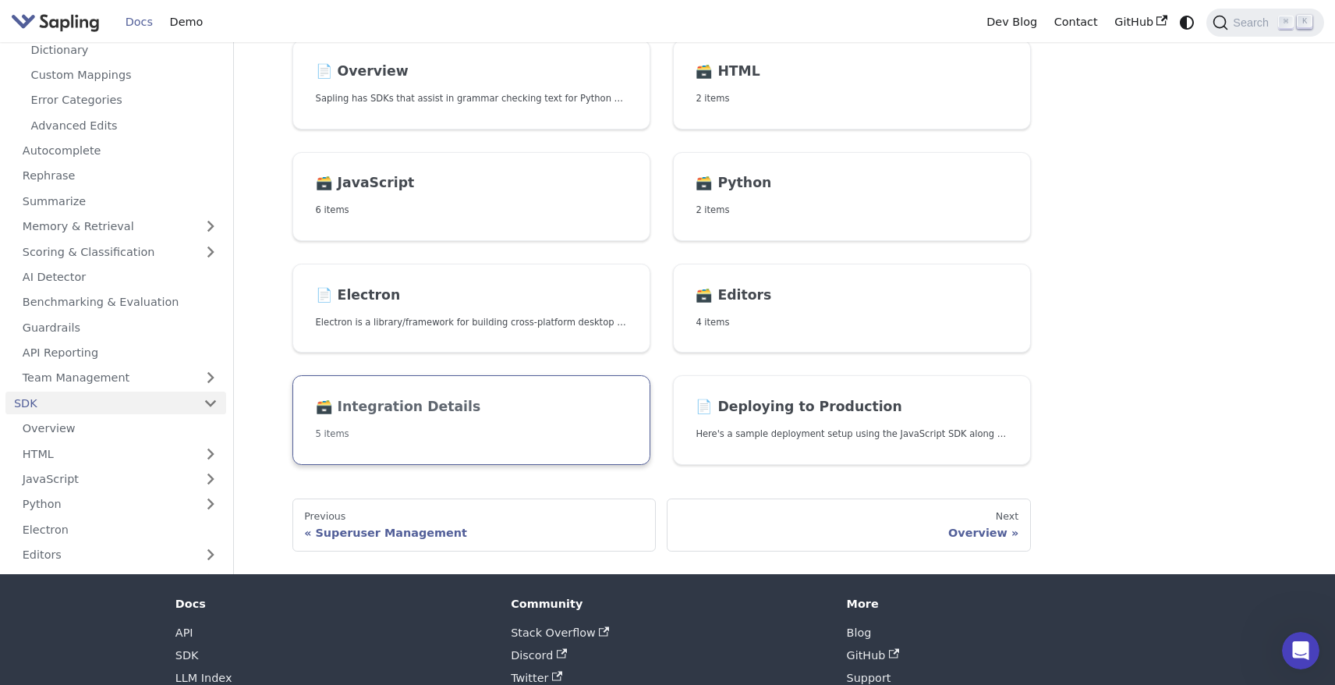
click at [353, 449] on link "🗃️ Integration Details 5 items" at bounding box center [471, 420] width 358 height 90
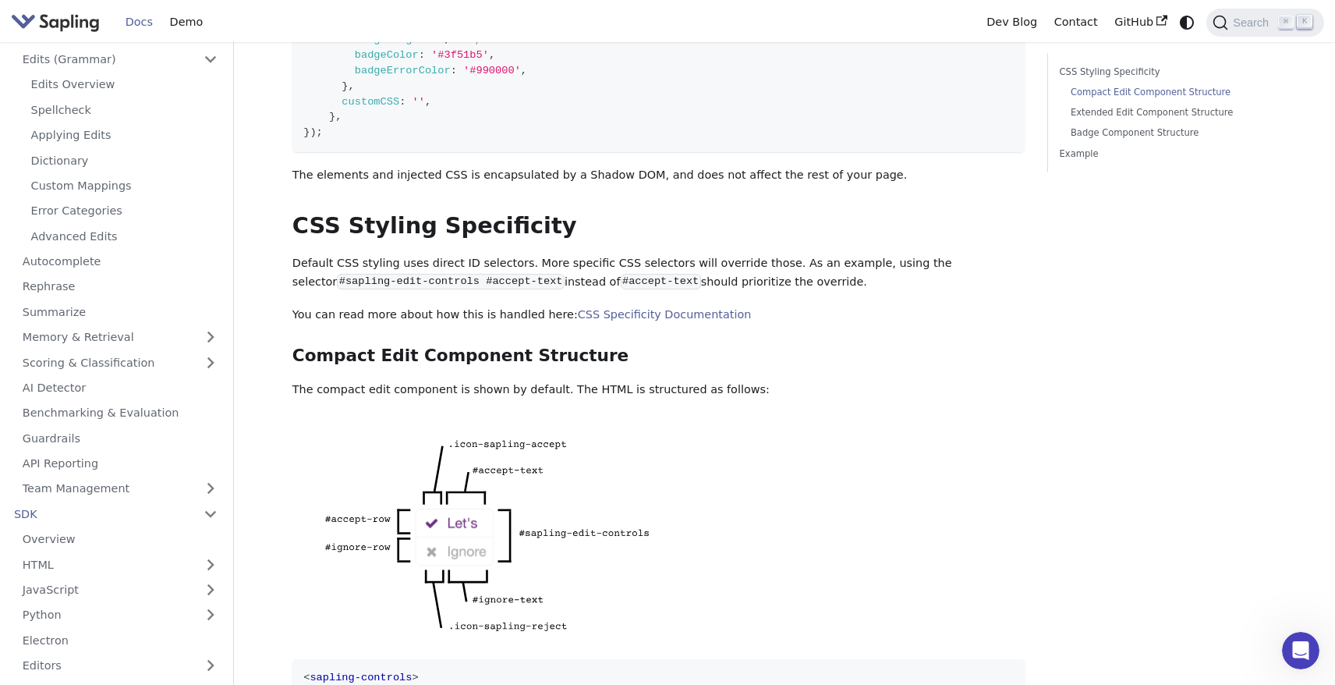
scroll to position [585, 0]
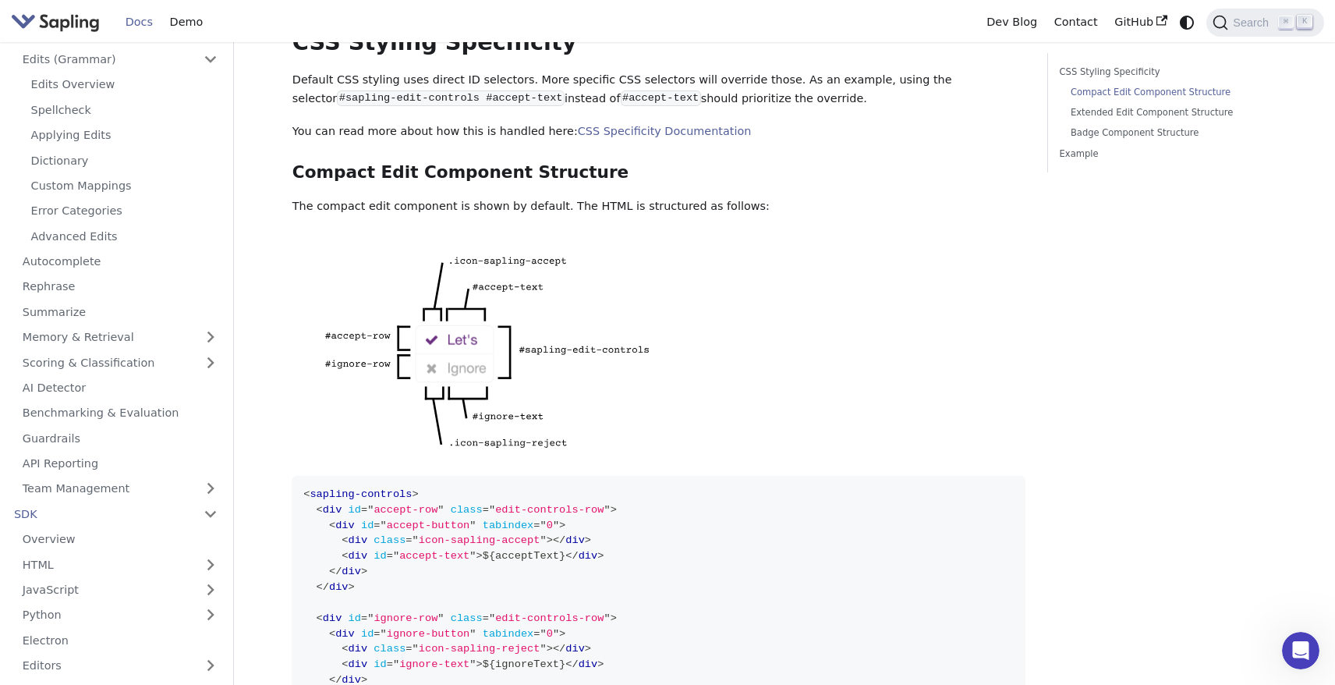
click at [76, 25] on img "Main" at bounding box center [55, 22] width 89 height 23
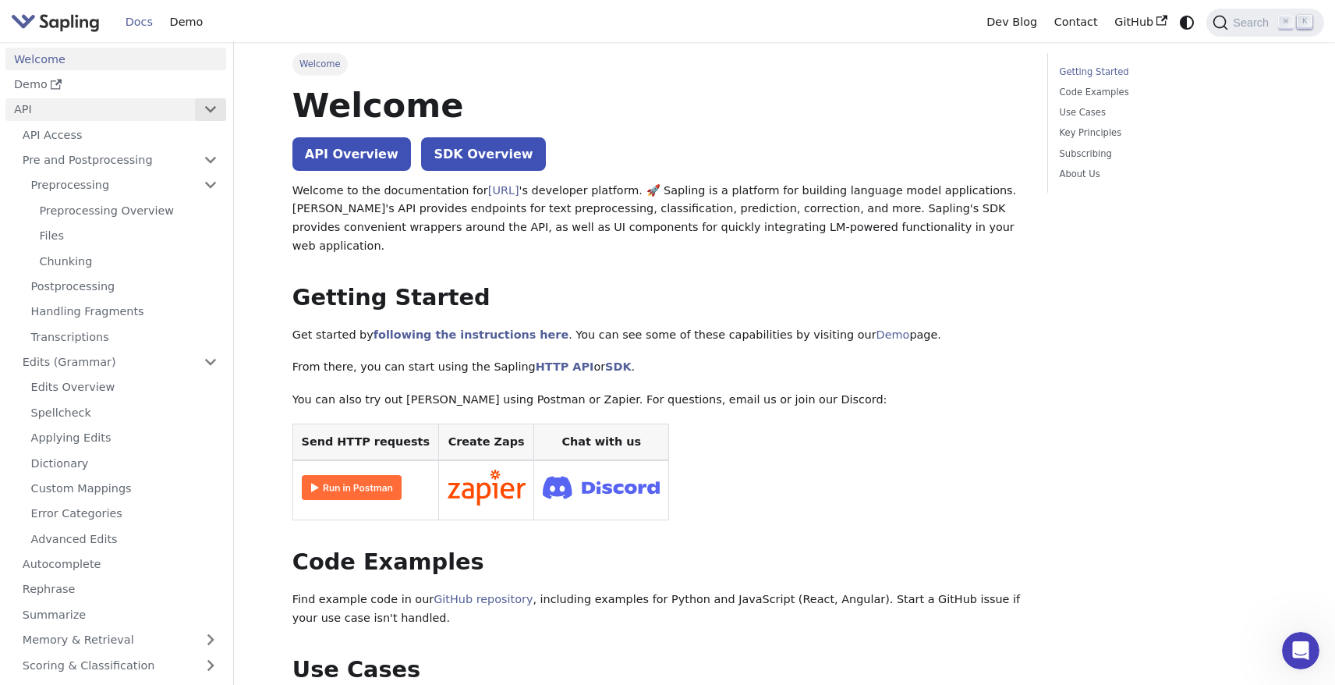
click at [221, 110] on button "Collapse sidebar category 'API'" at bounding box center [210, 109] width 31 height 23
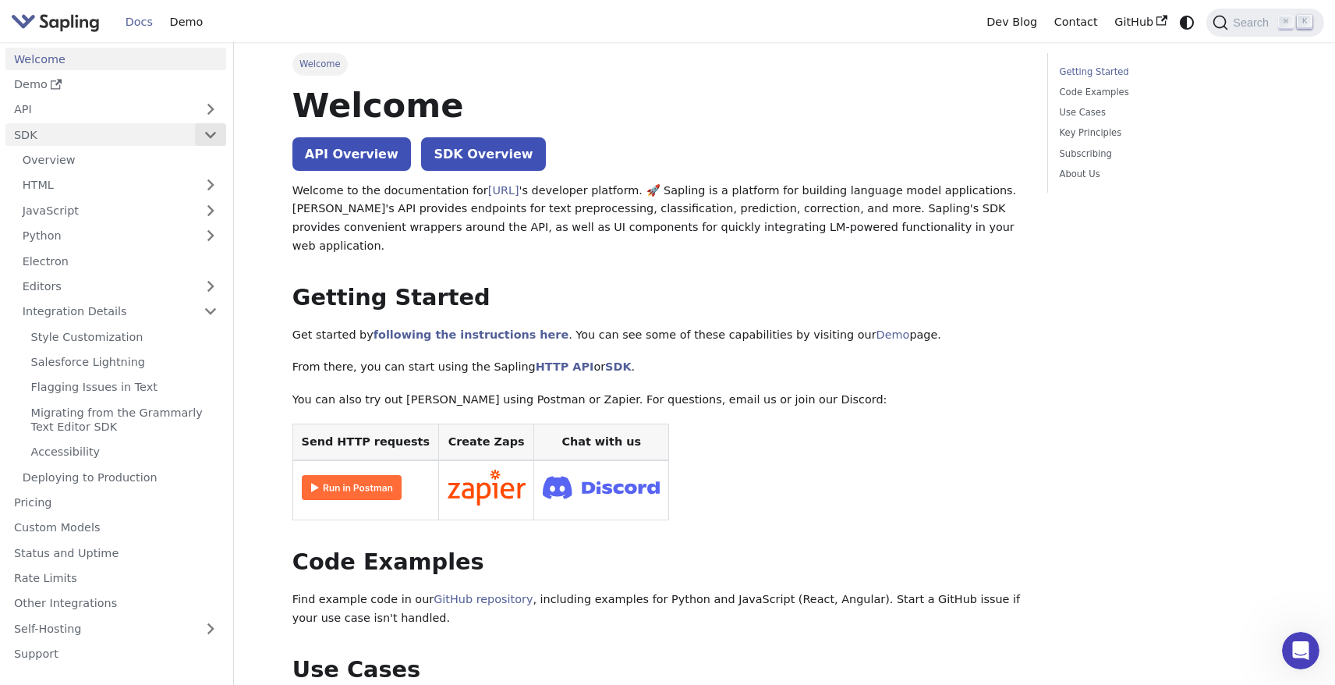
click at [219, 136] on button "Collapse sidebar category 'SDK'" at bounding box center [210, 134] width 31 height 23
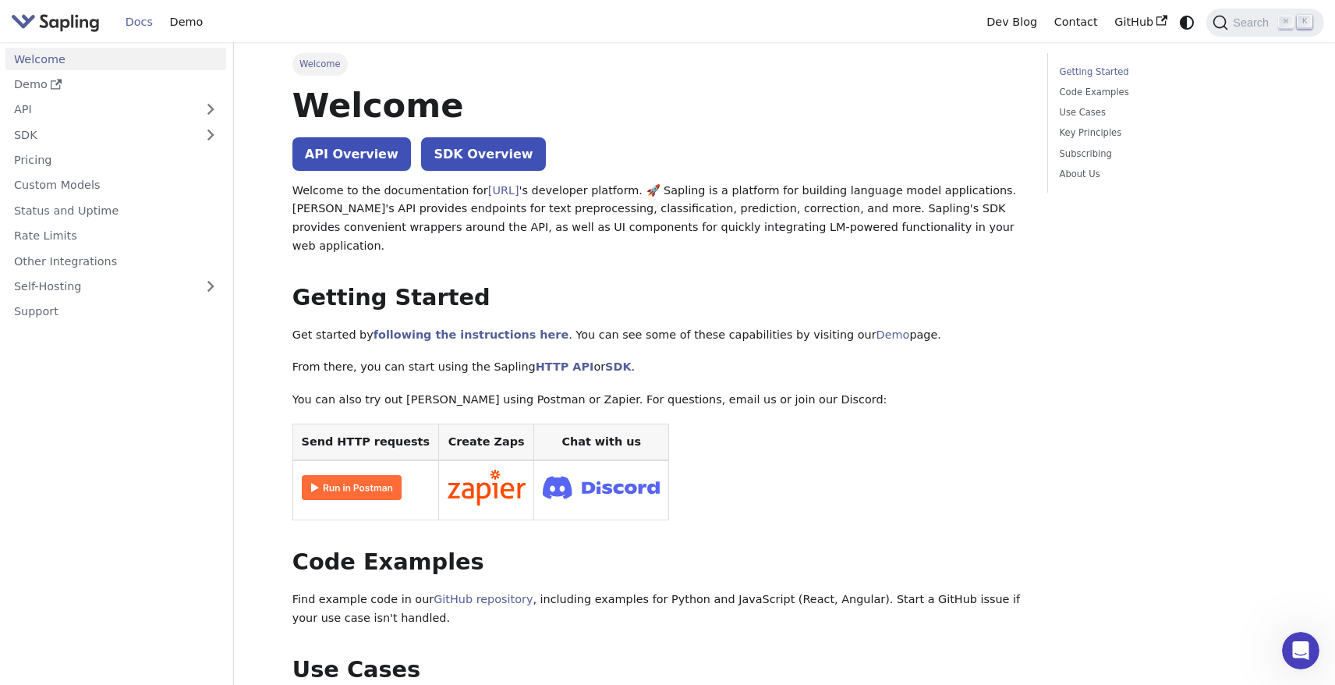
click at [41, 23] on img "Main" at bounding box center [55, 22] width 89 height 23
click at [1134, 27] on link "GitHub" at bounding box center [1140, 22] width 69 height 24
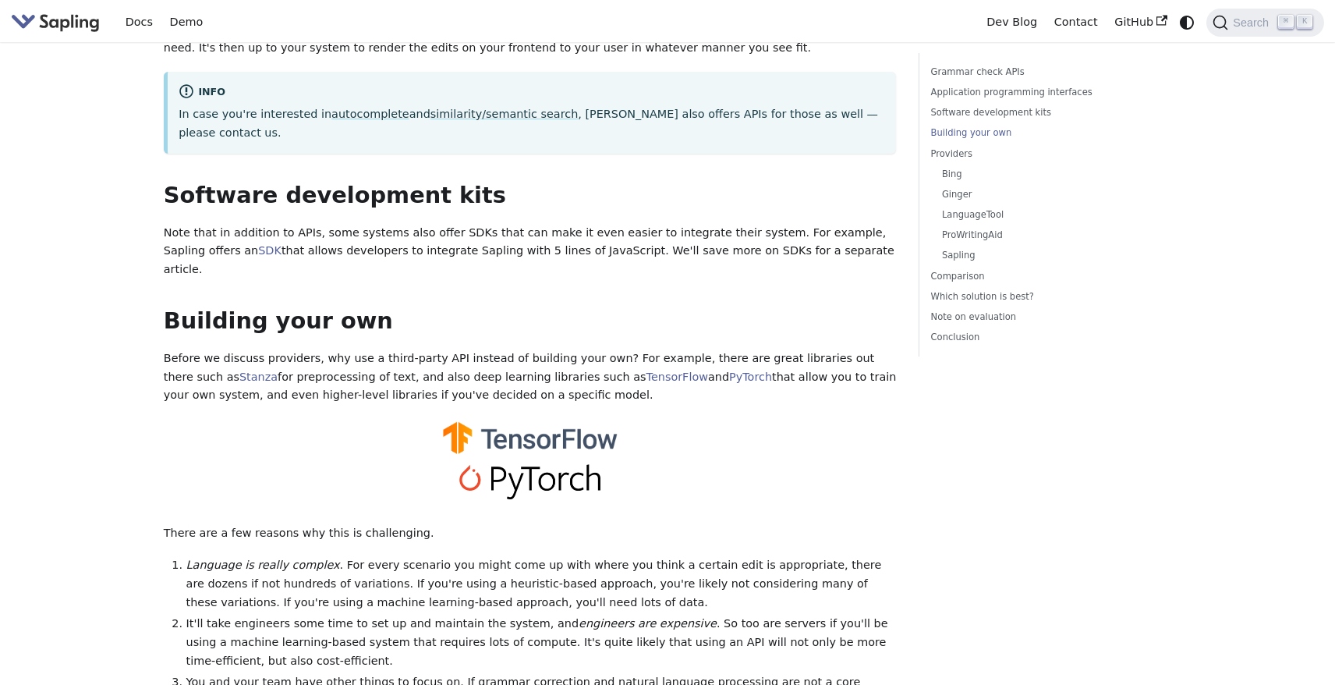
scroll to position [1522, 0]
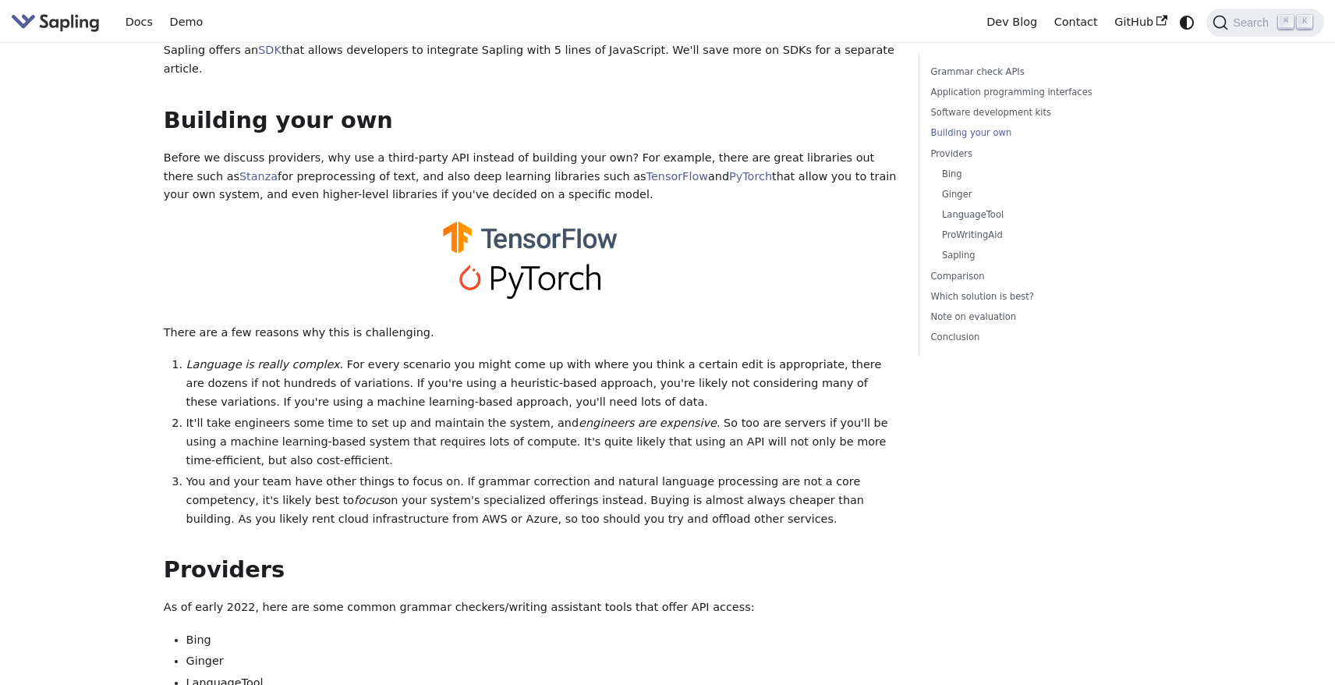
click at [321, 598] on p "As of early 2022, here are some common grammar checkers/writing assistant tools…" at bounding box center [530, 607] width 733 height 19
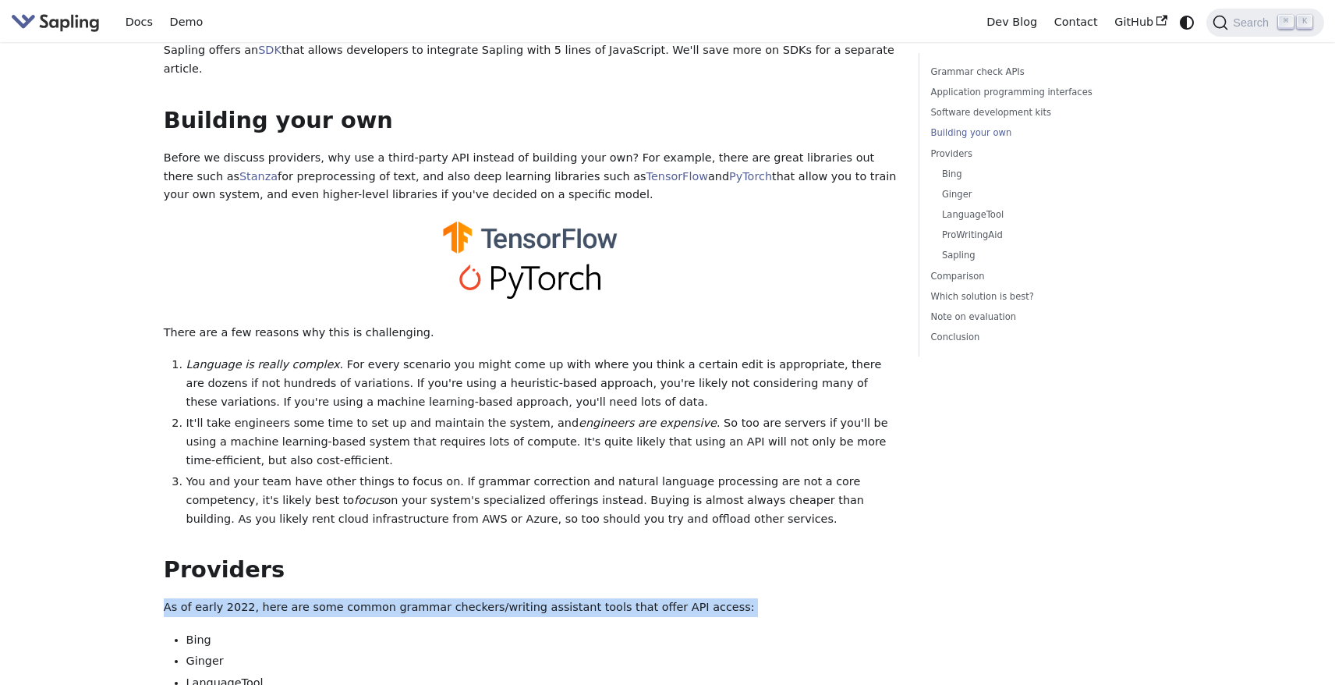
click at [179, 631] on ul "Bing Ginger LanguageTool ProWritingAid Sapling" at bounding box center [530, 683] width 733 height 104
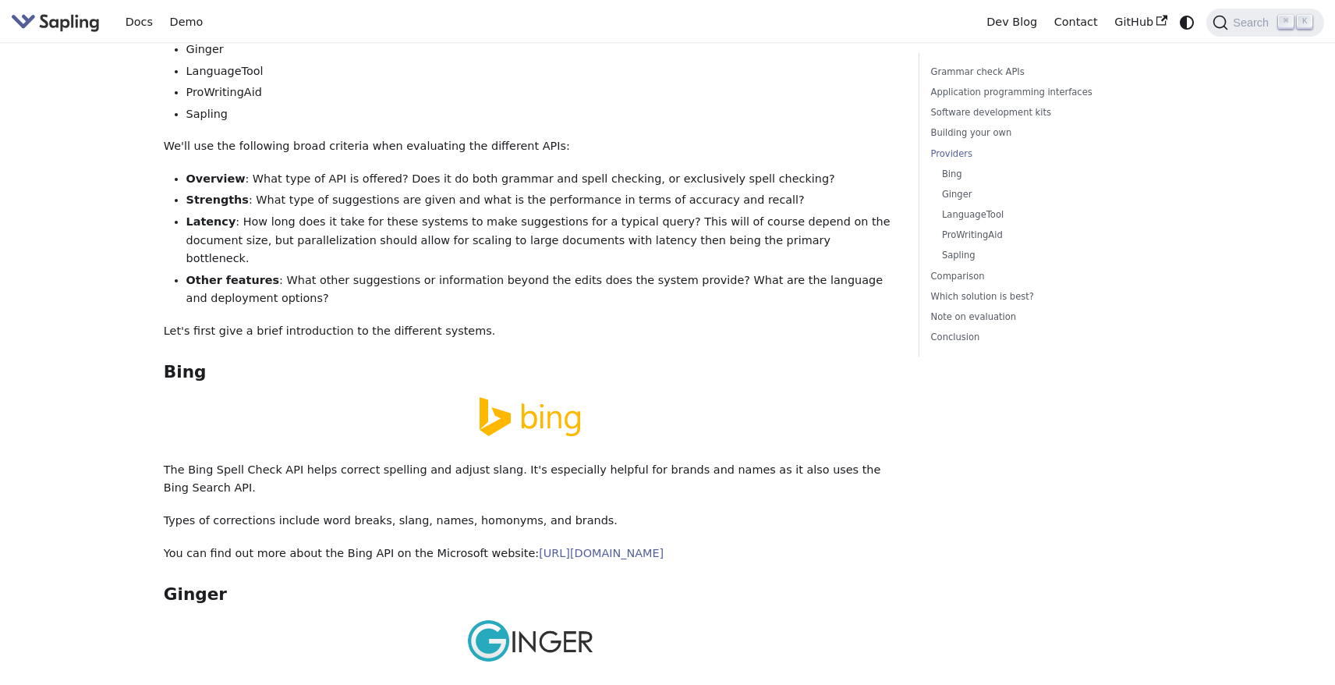
scroll to position [2187, 0]
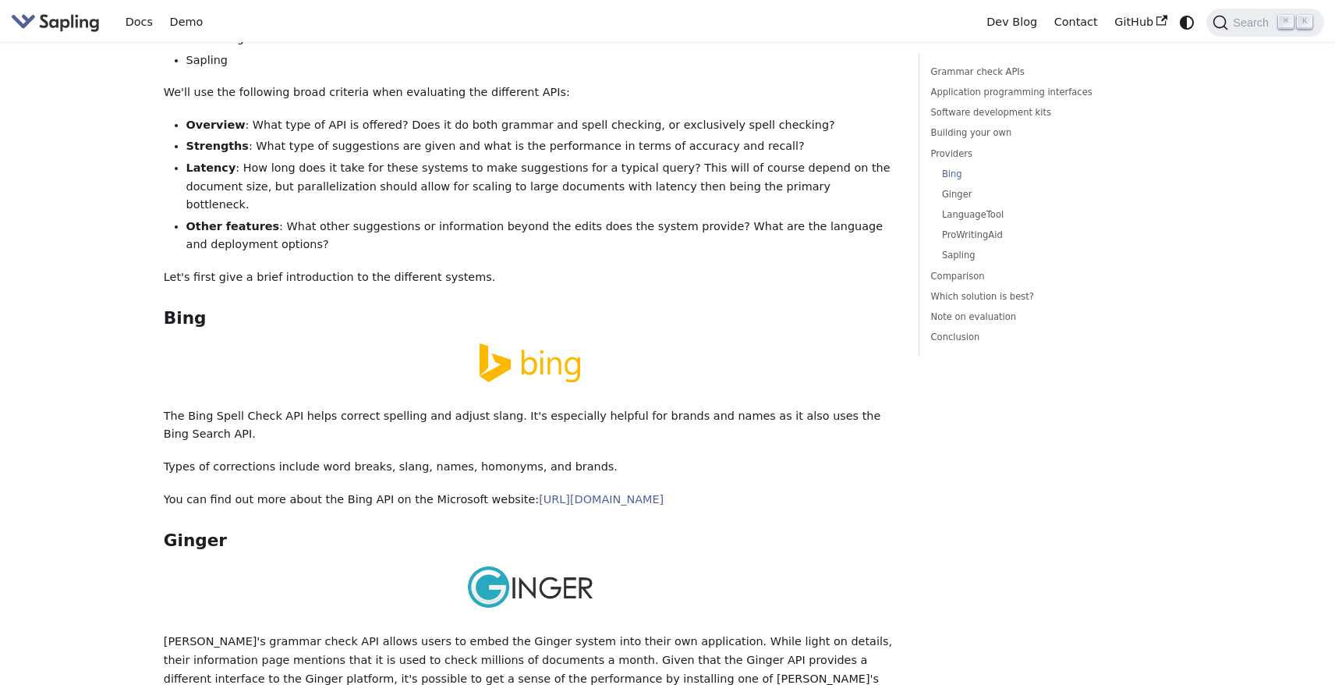
click at [626, 407] on p "The Bing Spell Check API helps correct spelling and adjust slang. It's especial…" at bounding box center [530, 425] width 733 height 37
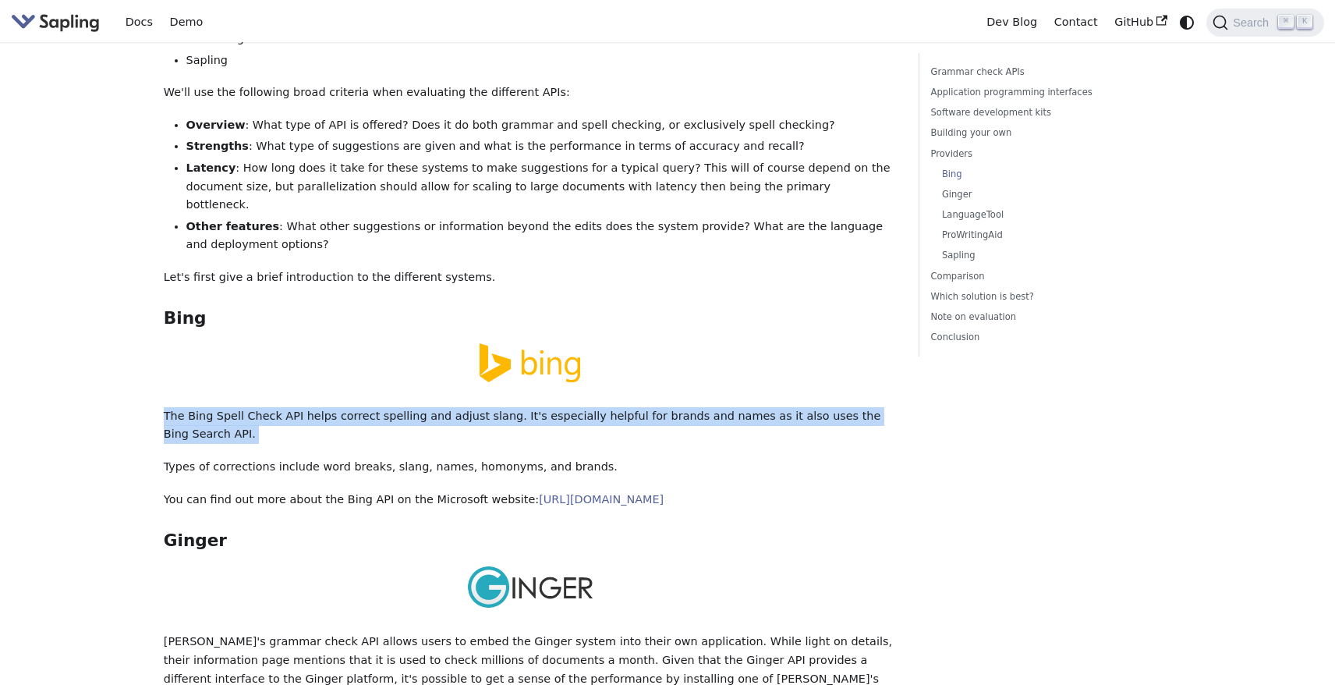
click at [297, 458] on p "Types of corrections include word breaks, slang, names, homonyms, and brands." at bounding box center [530, 467] width 733 height 19
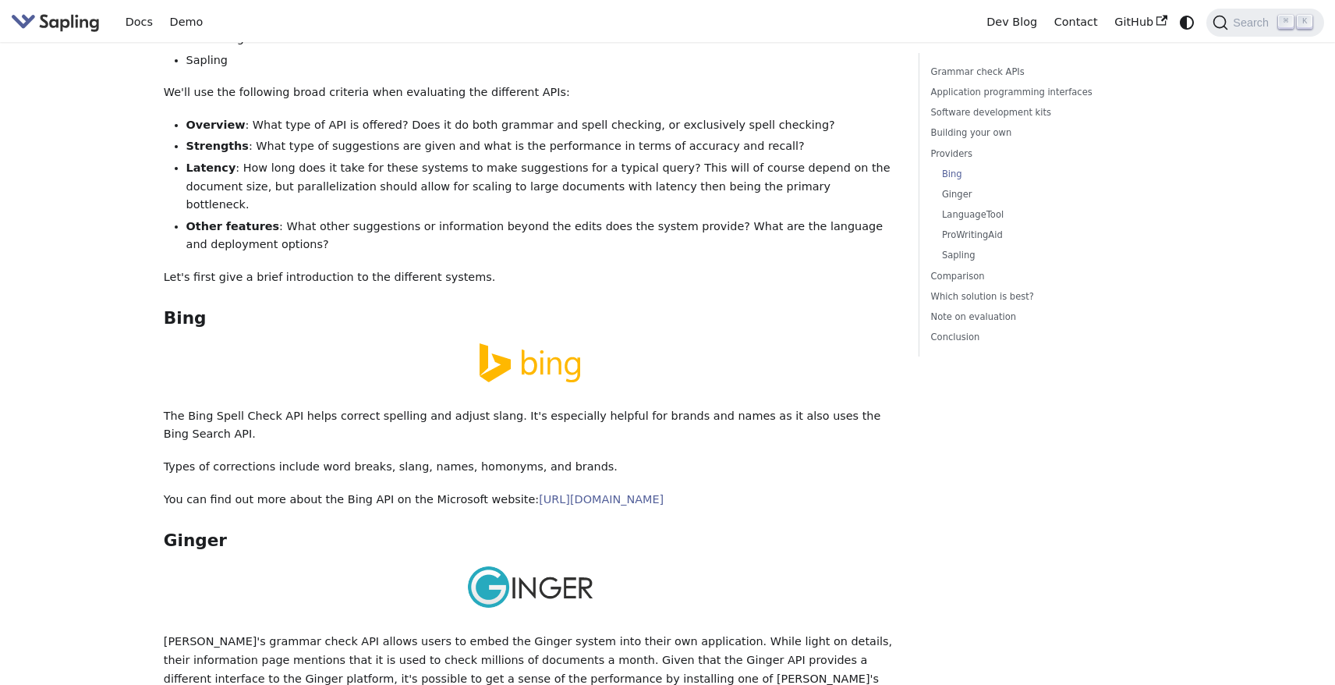
click at [297, 458] on p "Types of corrections include word breaks, slang, names, homonyms, and brands." at bounding box center [530, 467] width 733 height 19
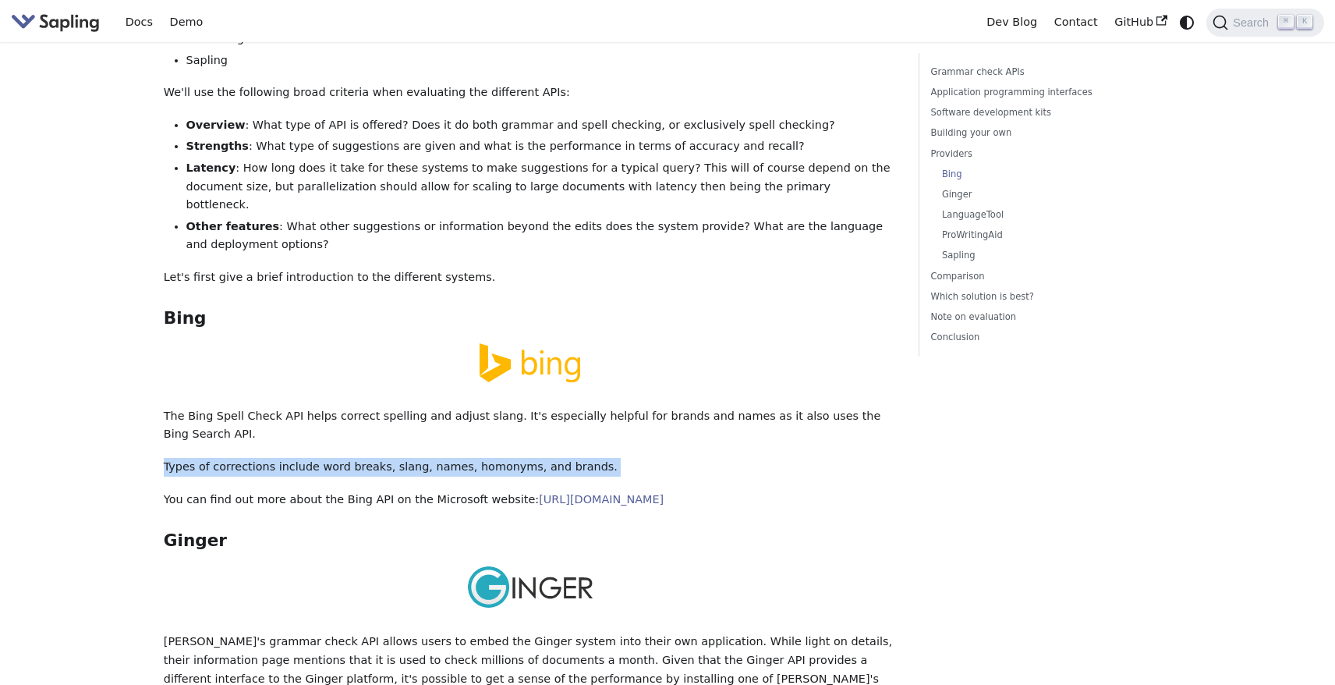
click at [261, 491] on p "You can find out more about the Bing API on the Microsoft website: https://www.…" at bounding box center [530, 500] width 733 height 19
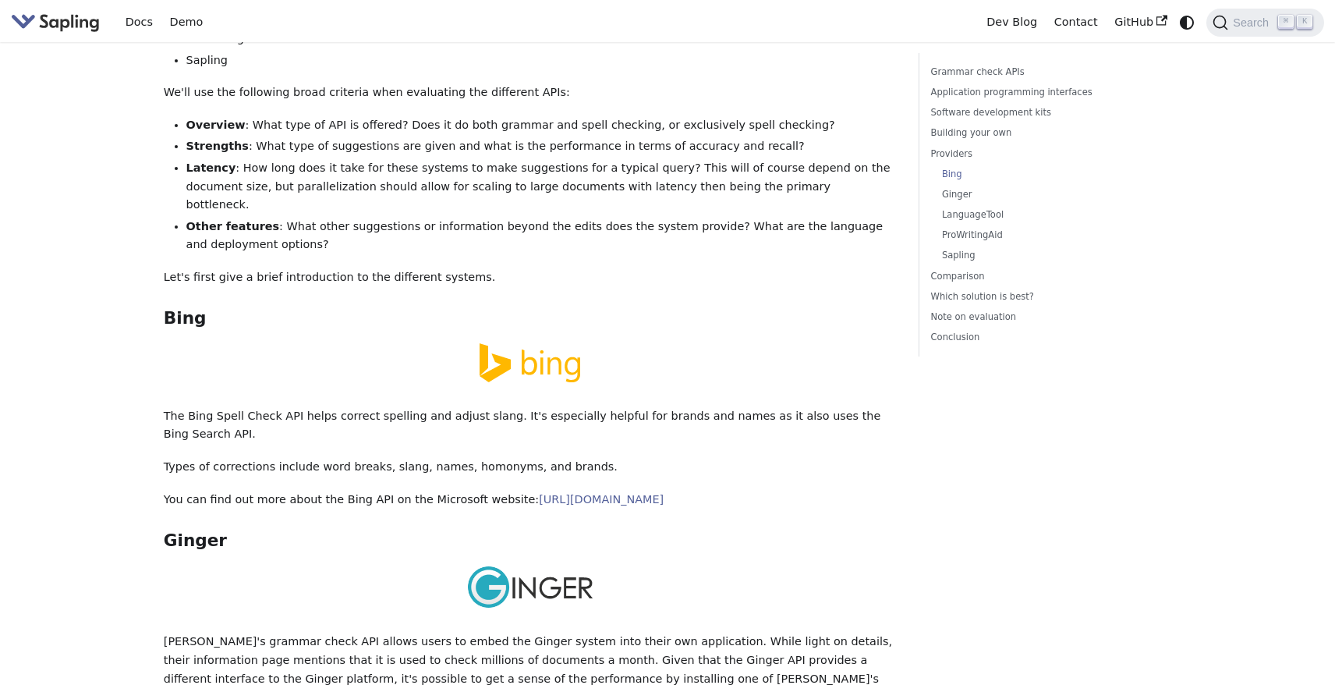
click at [261, 491] on p "You can find out more about the Bing API on the Microsoft website: https://www.…" at bounding box center [530, 500] width 733 height 19
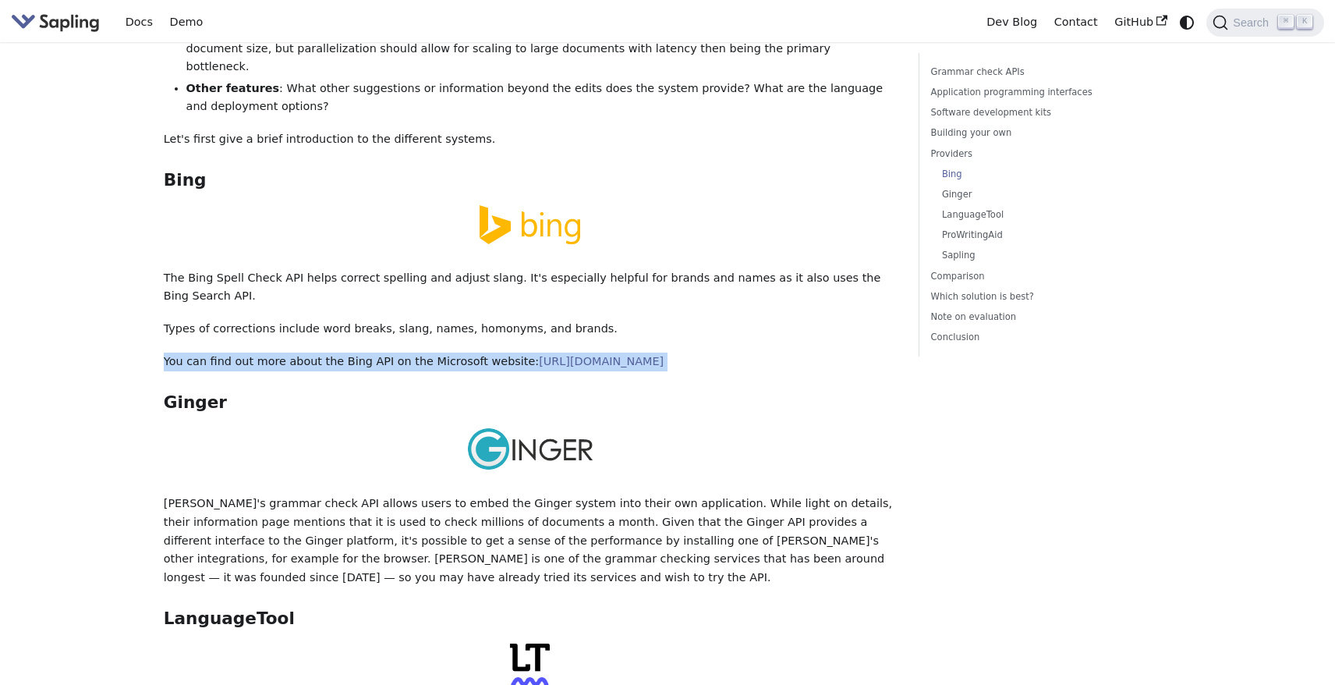
scroll to position [2360, 0]
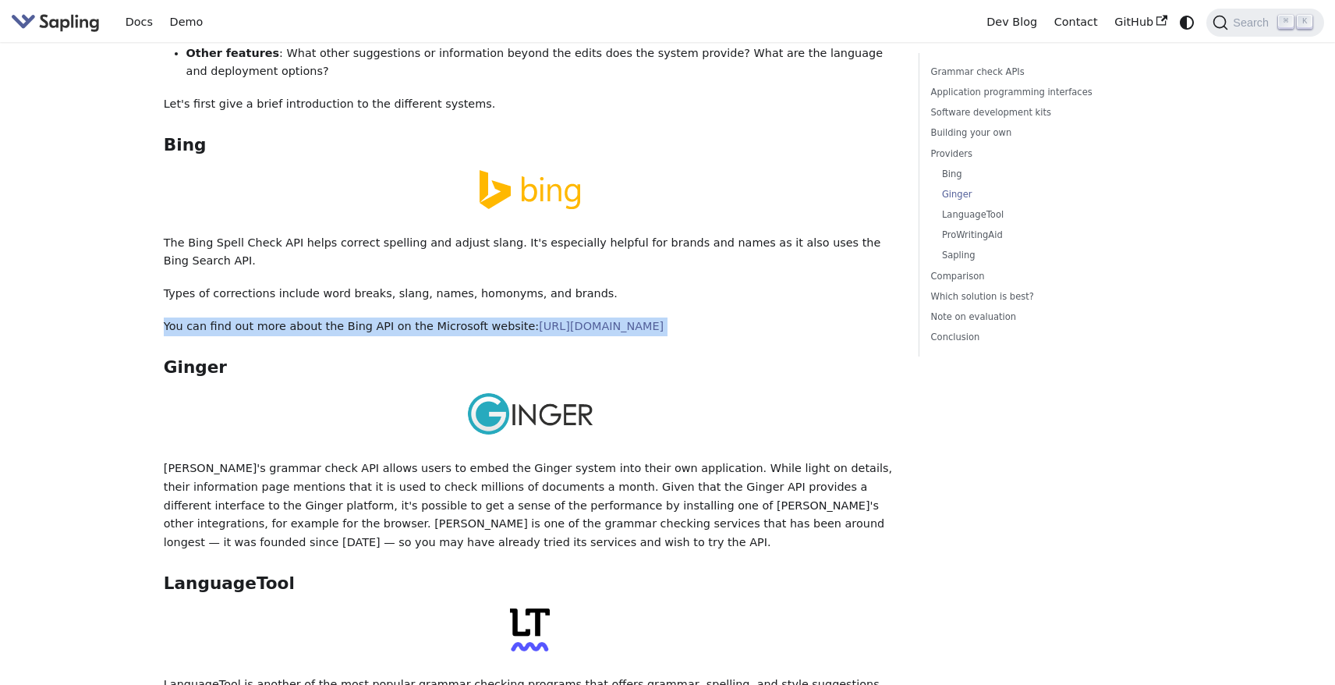
click at [211, 459] on p "Ginger's grammar check API allows users to embed the Ginger system into their o…" at bounding box center [530, 505] width 733 height 93
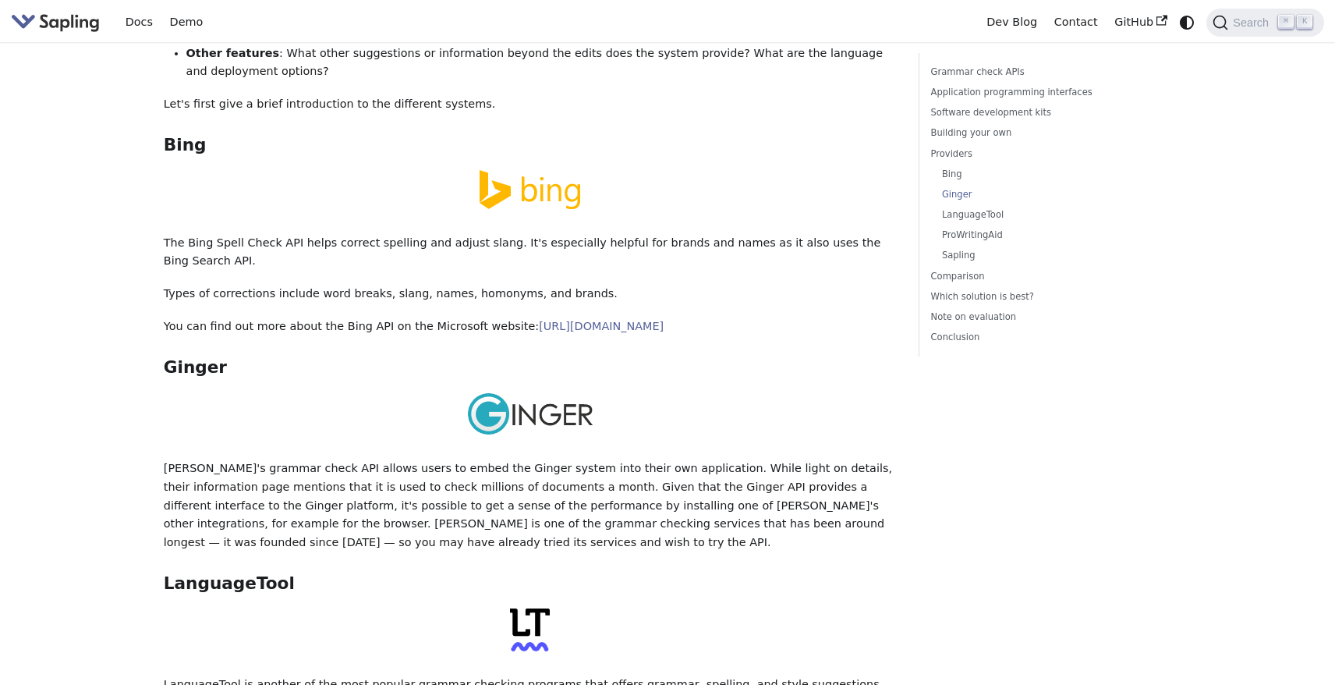
click at [178, 459] on p "Ginger's grammar check API allows users to embed the Ginger system into their o…" at bounding box center [530, 505] width 733 height 93
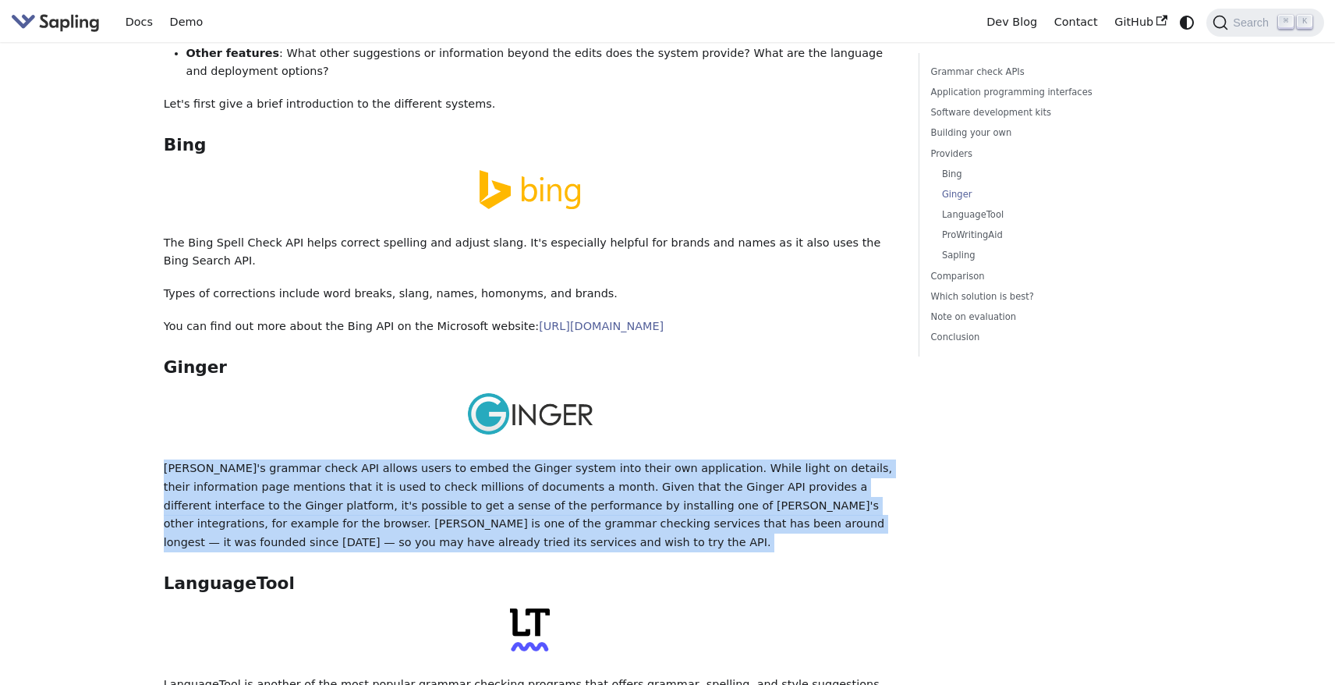
click at [421, 459] on p "Ginger's grammar check API allows users to embed the Ginger system into their o…" at bounding box center [530, 505] width 733 height 93
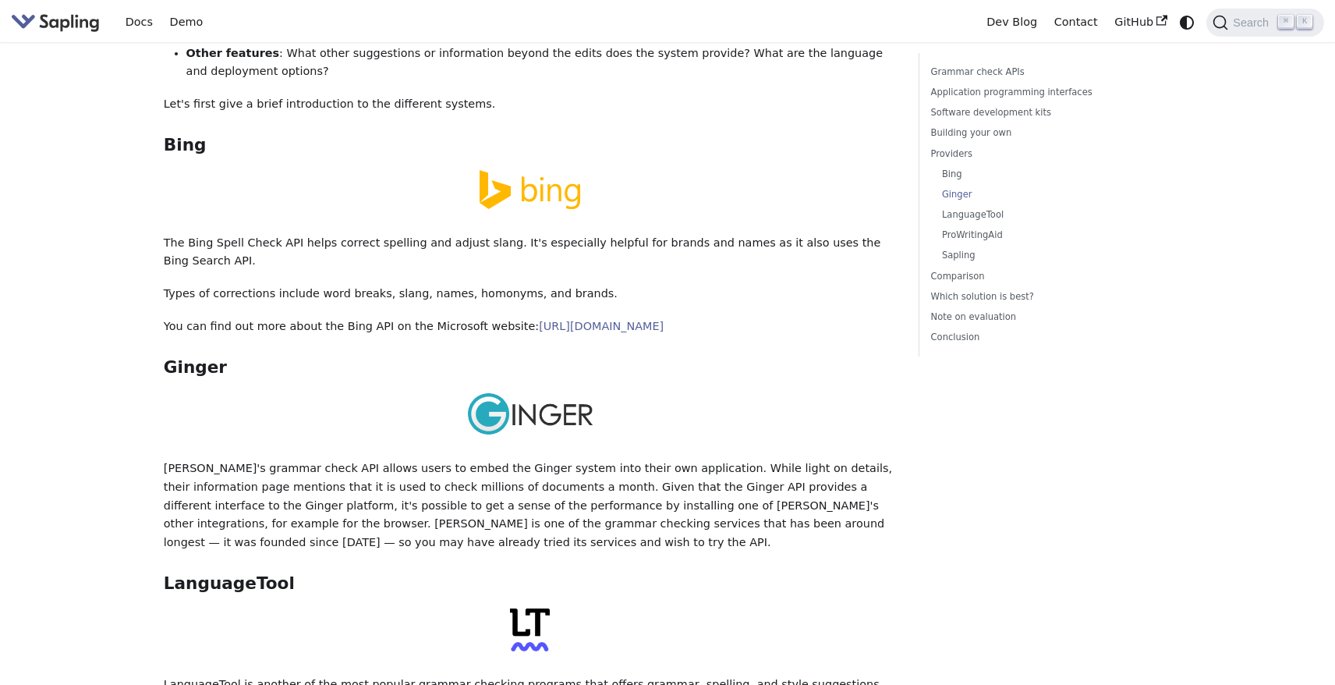
click at [670, 459] on p "Ginger's grammar check API allows users to embed the Ginger system into their o…" at bounding box center [530, 505] width 733 height 93
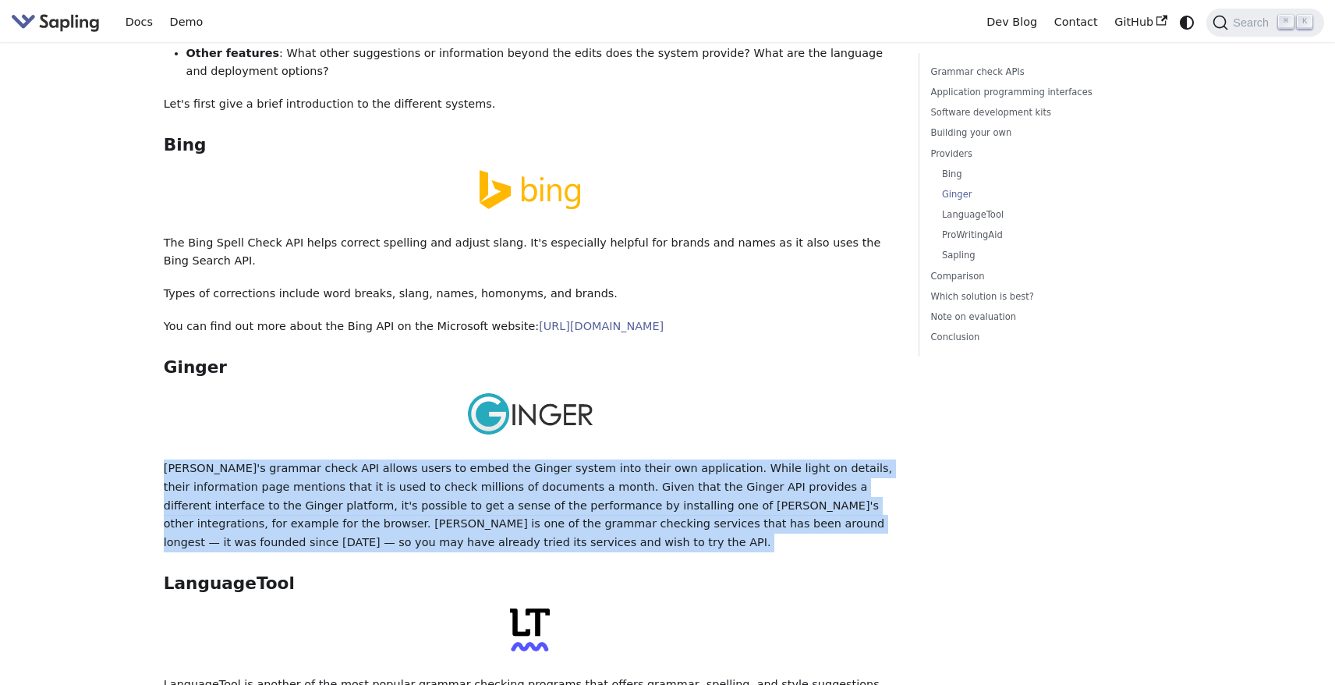
click at [585, 459] on p "Ginger's grammar check API allows users to embed the Ginger system into their o…" at bounding box center [530, 505] width 733 height 93
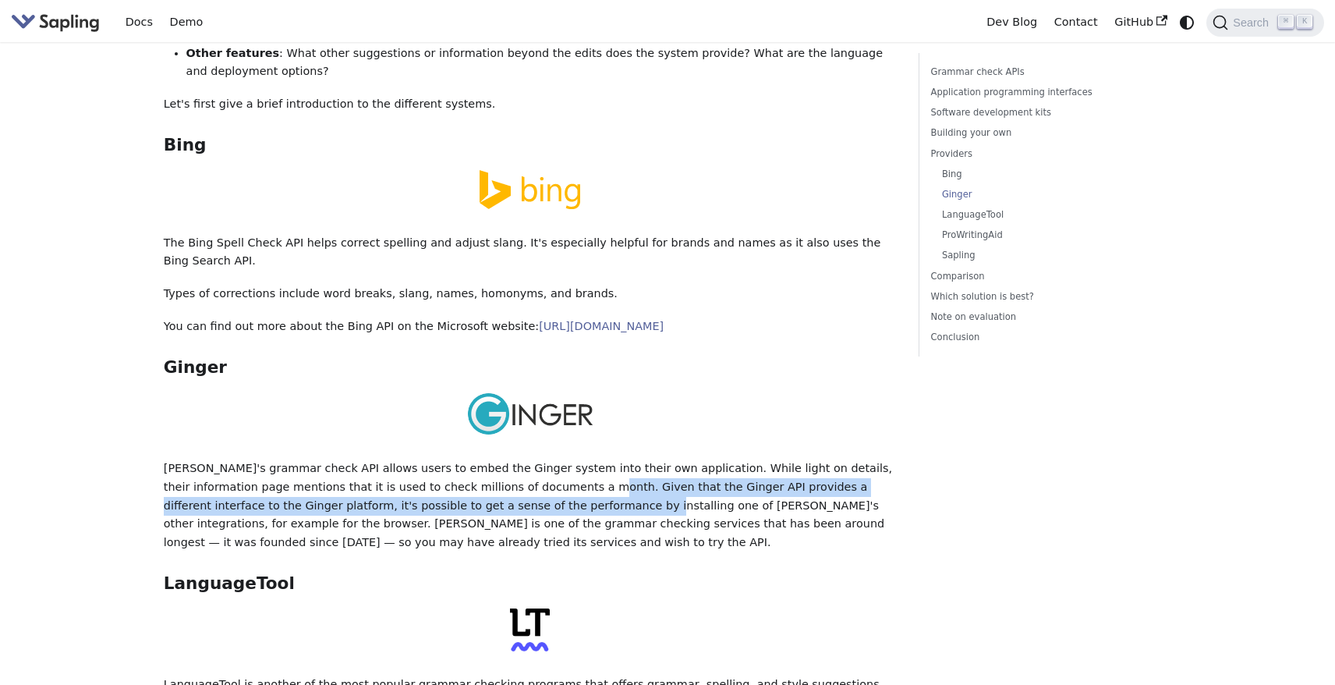
drag, startPoint x: 504, startPoint y: 356, endPoint x: 505, endPoint y: 366, distance: 9.4
click at [505, 459] on p "Ginger's grammar check API allows users to embed the Ginger system into their o…" at bounding box center [530, 505] width 733 height 93
click at [583, 459] on p "Ginger's grammar check API allows users to embed the Ginger system into their o…" at bounding box center [530, 505] width 733 height 93
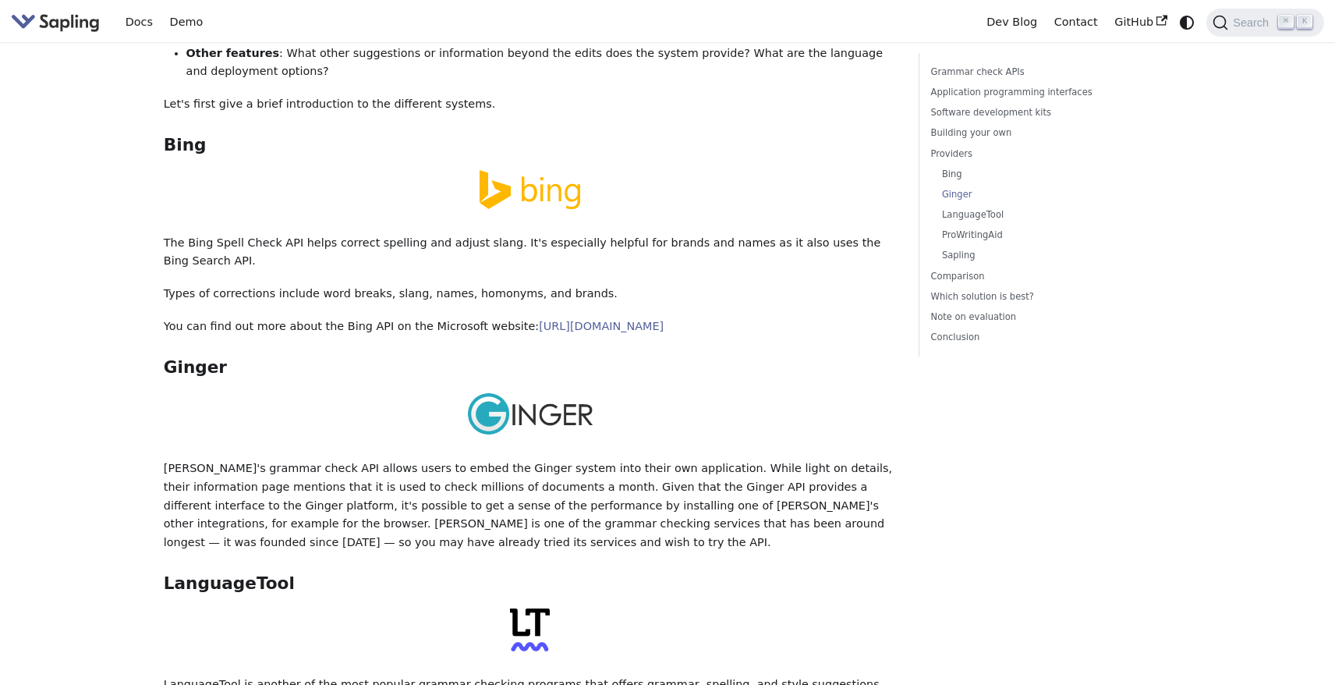
click at [583, 459] on p "Ginger's grammar check API allows users to embed the Ginger system into their o…" at bounding box center [530, 505] width 733 height 93
click at [286, 459] on p "Ginger's grammar check API allows users to embed the Ginger system into their o…" at bounding box center [530, 505] width 733 height 93
click at [409, 459] on p "Ginger's grammar check API allows users to embed the Ginger system into their o…" at bounding box center [530, 505] width 733 height 93
click at [733, 459] on p "Ginger's grammar check API allows users to embed the Ginger system into their o…" at bounding box center [530, 505] width 733 height 93
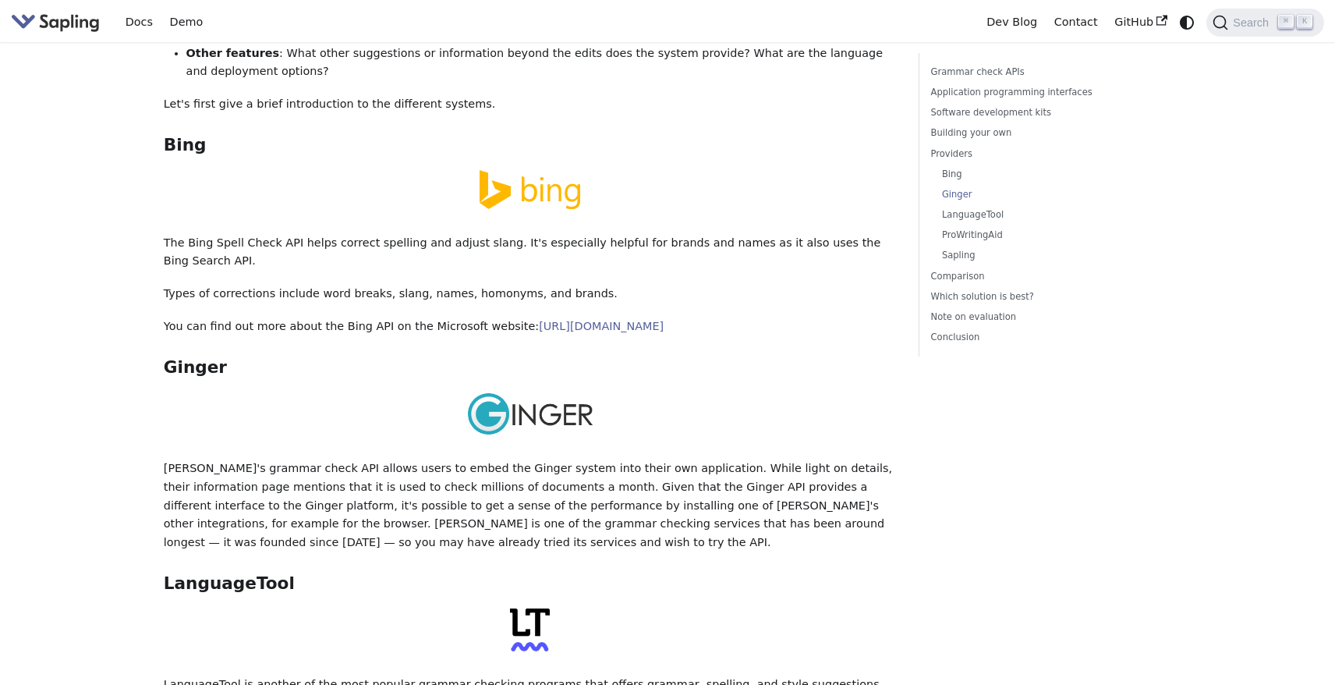
click at [733, 459] on p "Ginger's grammar check API allows users to embed the Ginger system into their o…" at bounding box center [530, 505] width 733 height 93
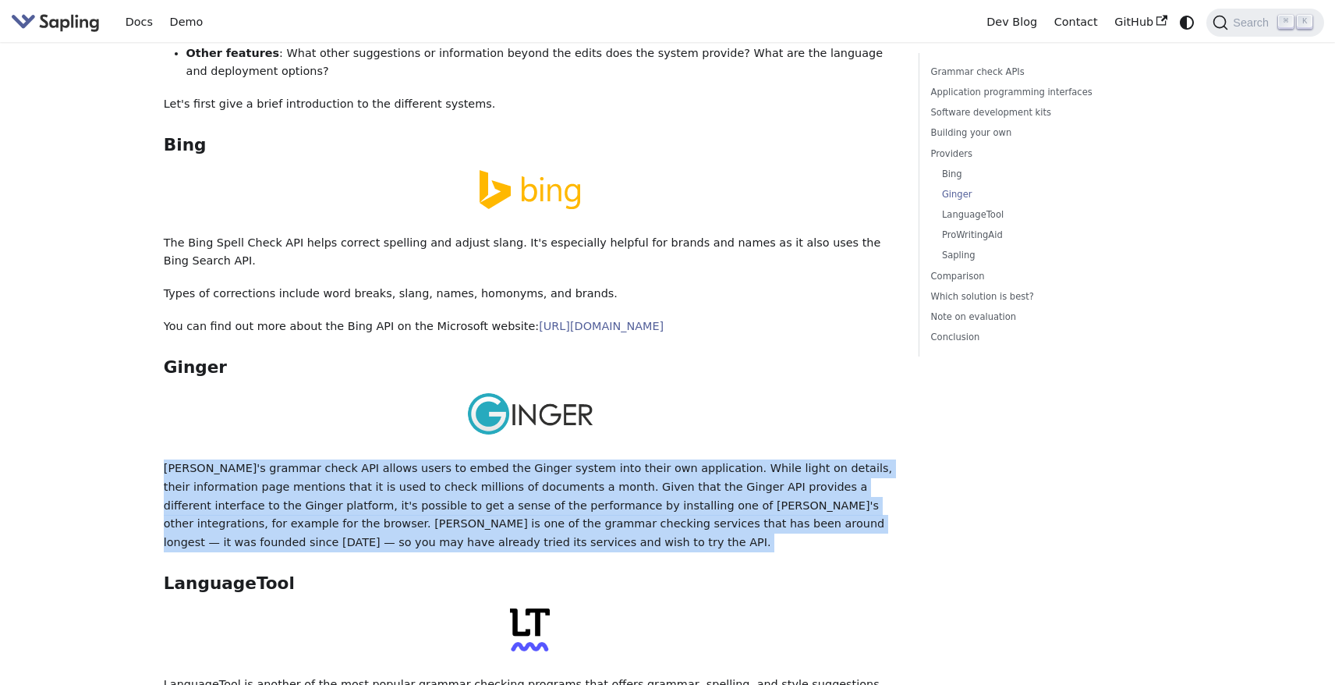
click at [262, 459] on p "Ginger's grammar check API allows users to embed the Ginger system into their o…" at bounding box center [530, 505] width 733 height 93
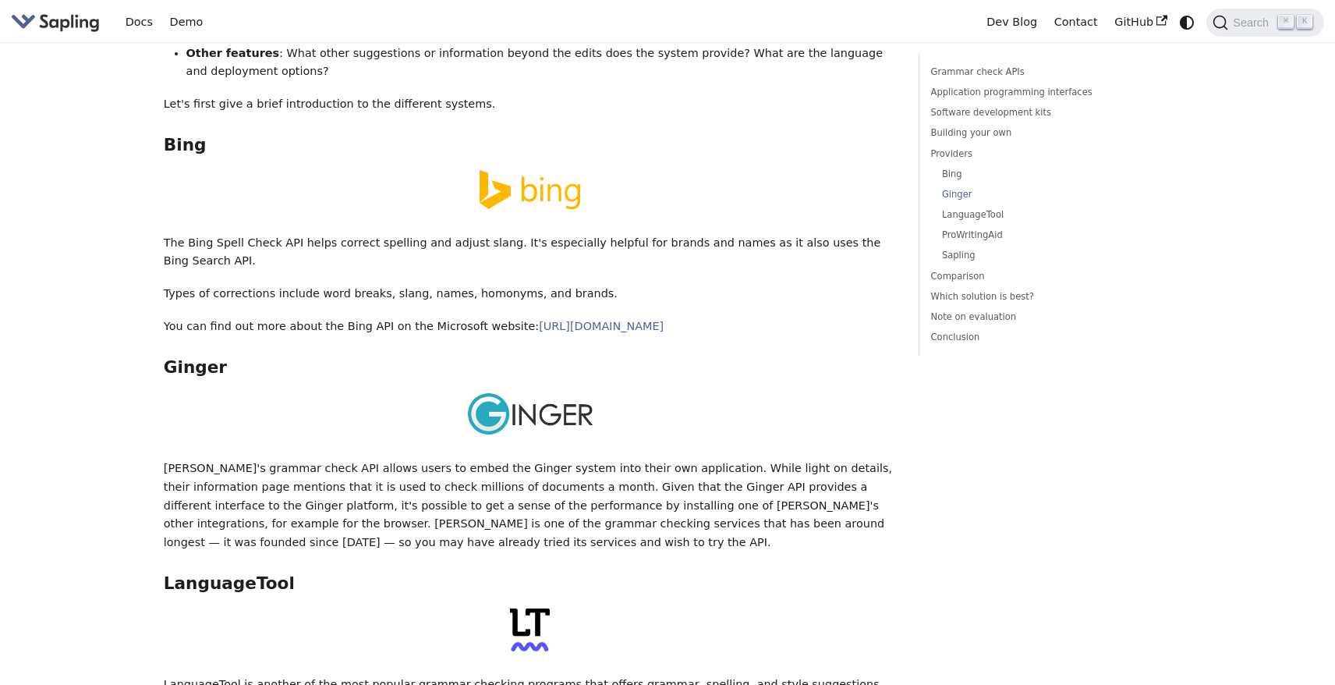
click at [500, 392] on img at bounding box center [530, 413] width 126 height 43
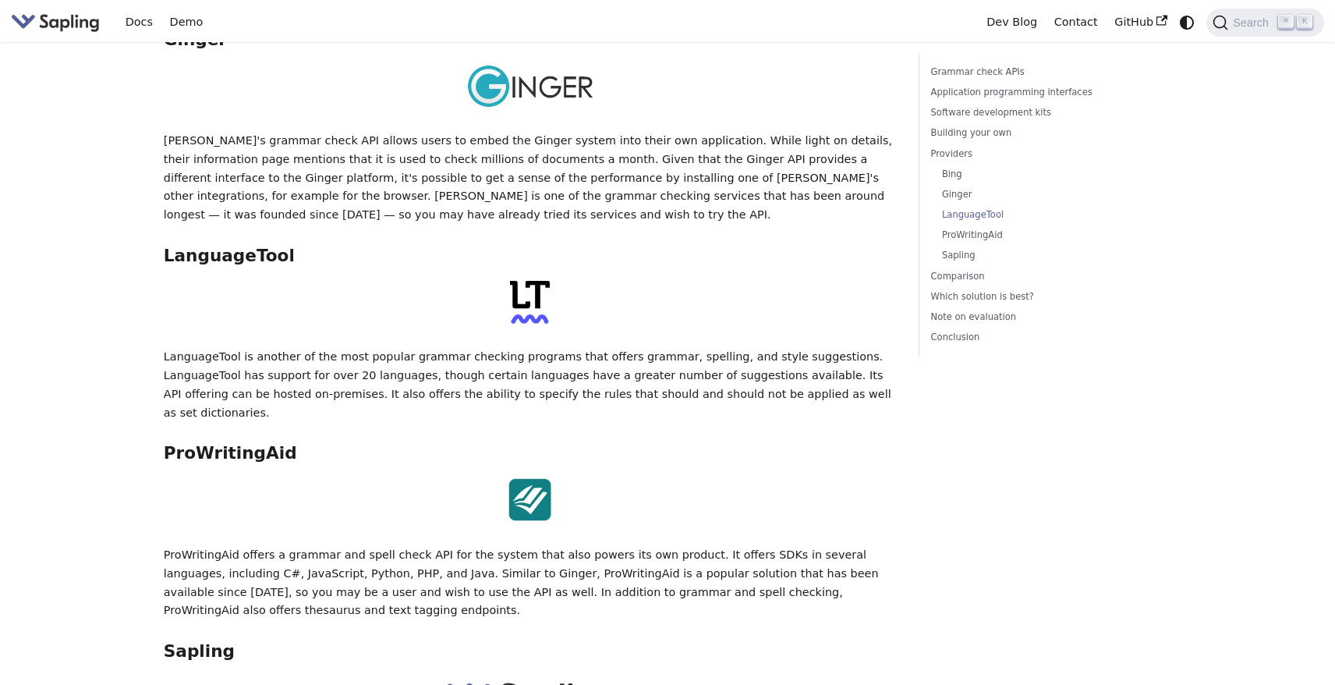
scroll to position [2718, 0]
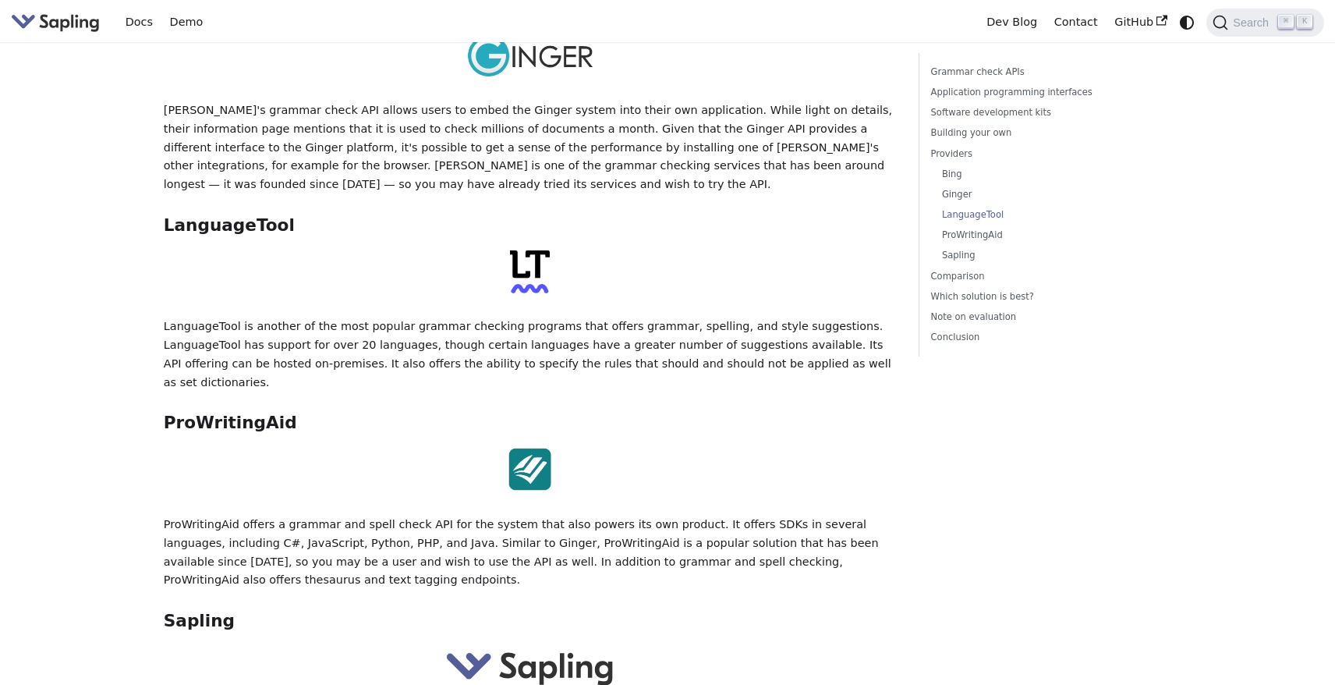
click at [345, 516] on p "ProWritingAid offers a grammar and spell check API for the system that also pow…" at bounding box center [530, 553] width 733 height 74
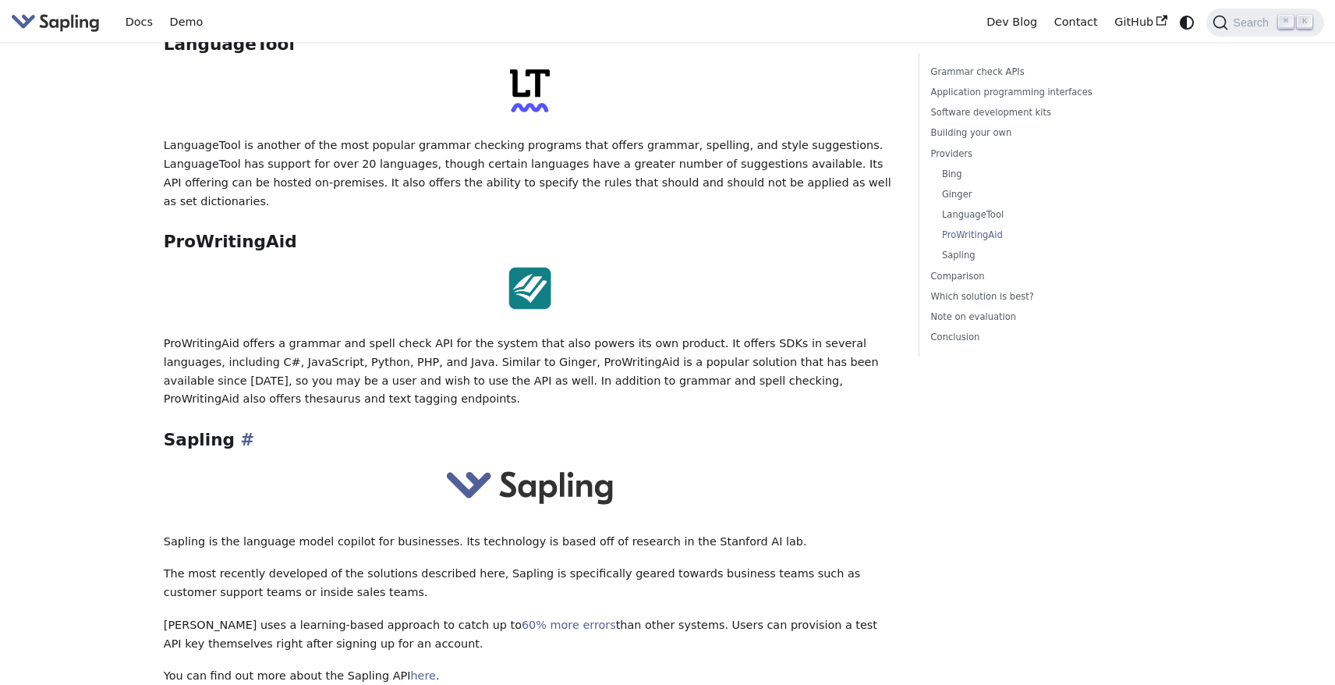
scroll to position [2901, 0]
click at [448, 531] on p "Sapling is the language model copilot for businesses. Its technology is based o…" at bounding box center [530, 540] width 733 height 19
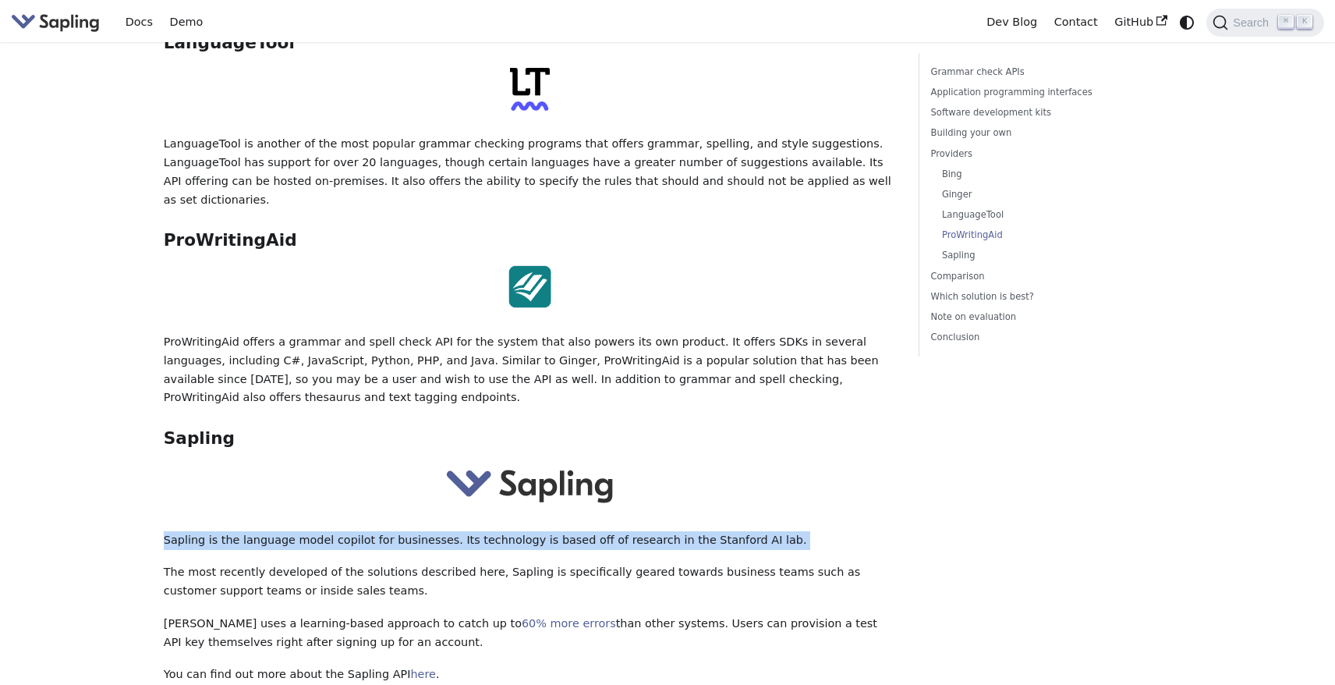
click at [255, 563] on p "The most recently developed of the solutions described here, Sapling is specifi…" at bounding box center [530, 581] width 733 height 37
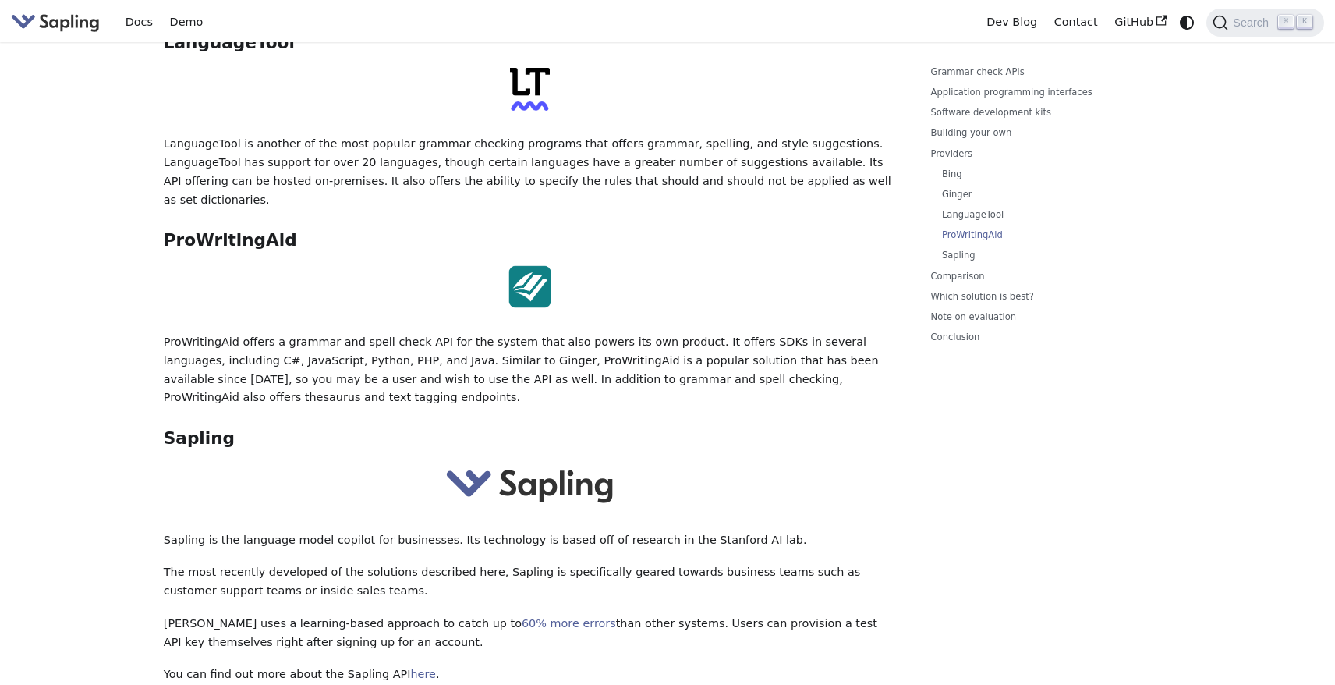
click at [255, 563] on p "The most recently developed of the solutions described here, Sapling is specifi…" at bounding box center [530, 581] width 733 height 37
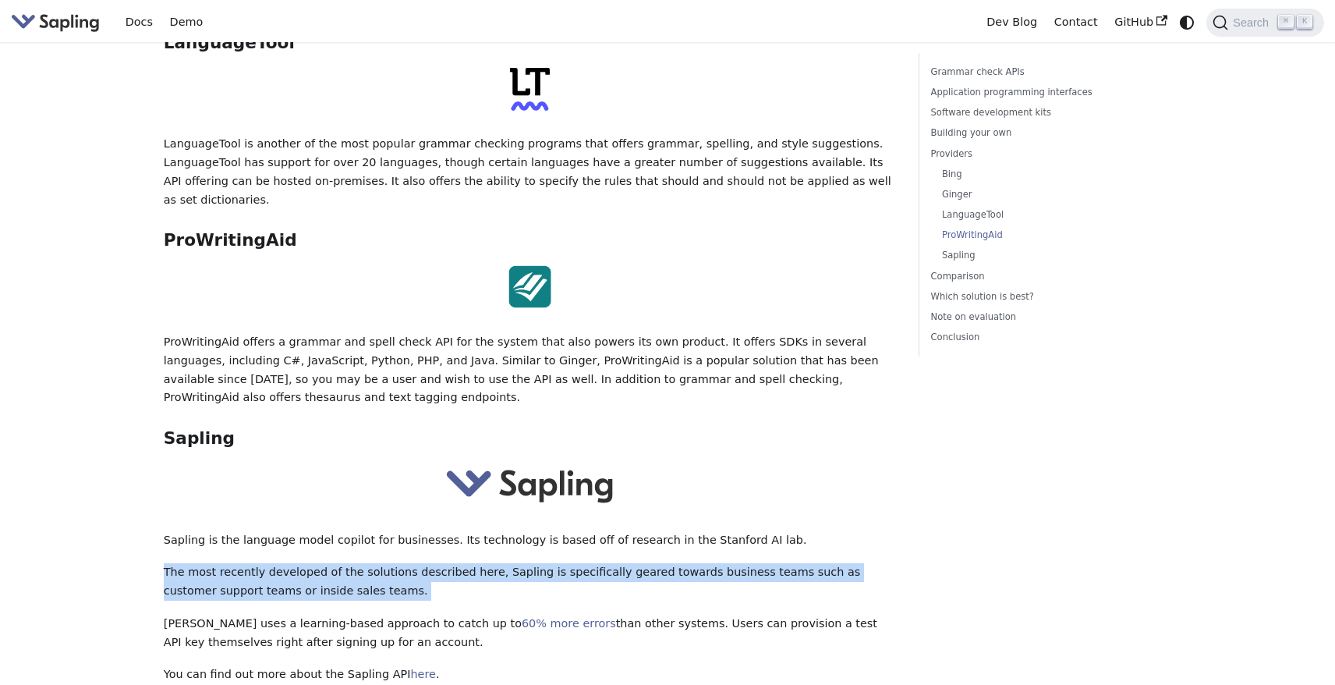
click at [233, 615] on p "Sapling uses a learning-based approach to catch up to 60% more errors than othe…" at bounding box center [530, 633] width 733 height 37
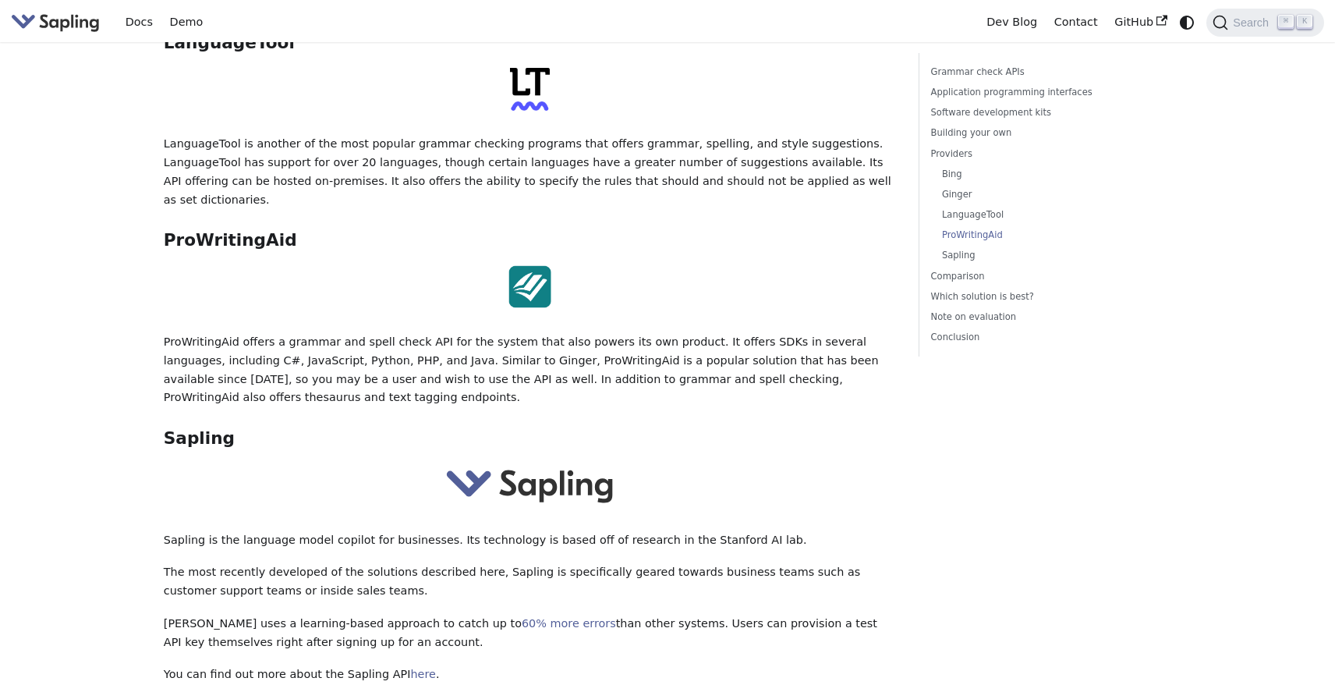
click at [233, 615] on p "Sapling uses a learning-based approach to catch up to 60% more errors than othe…" at bounding box center [530, 633] width 733 height 37
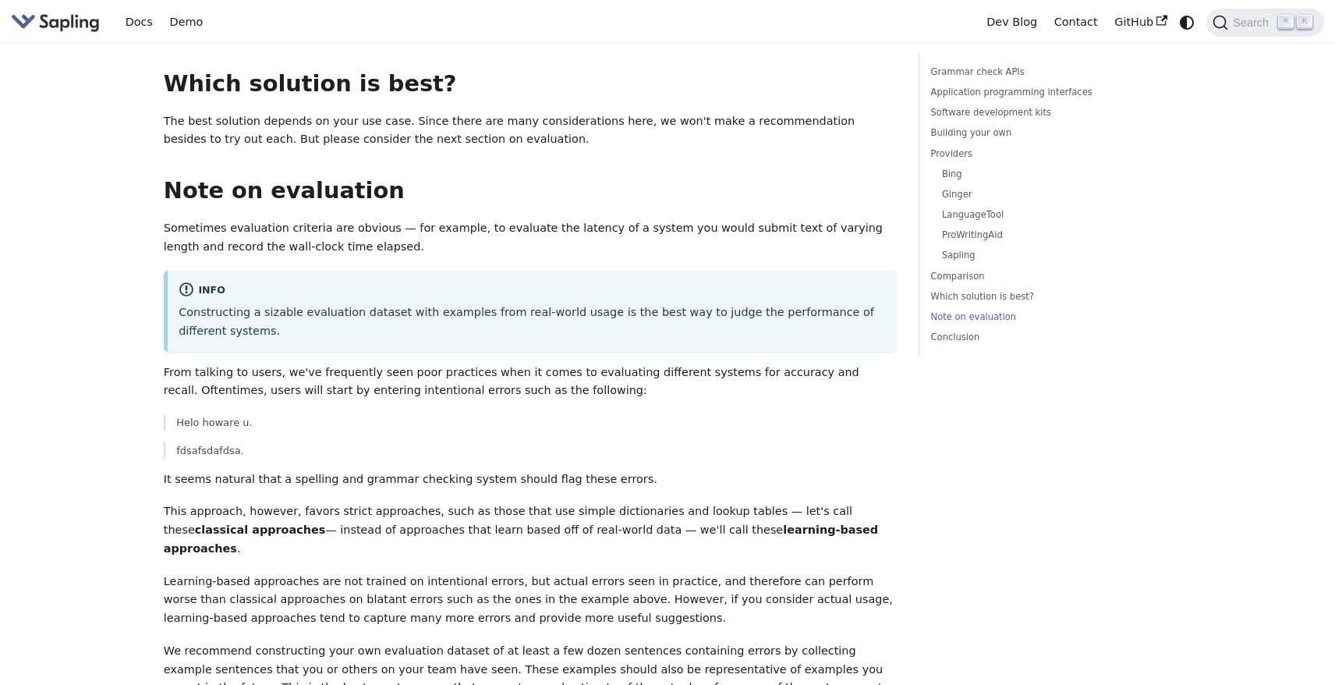
scroll to position [4083, 0]
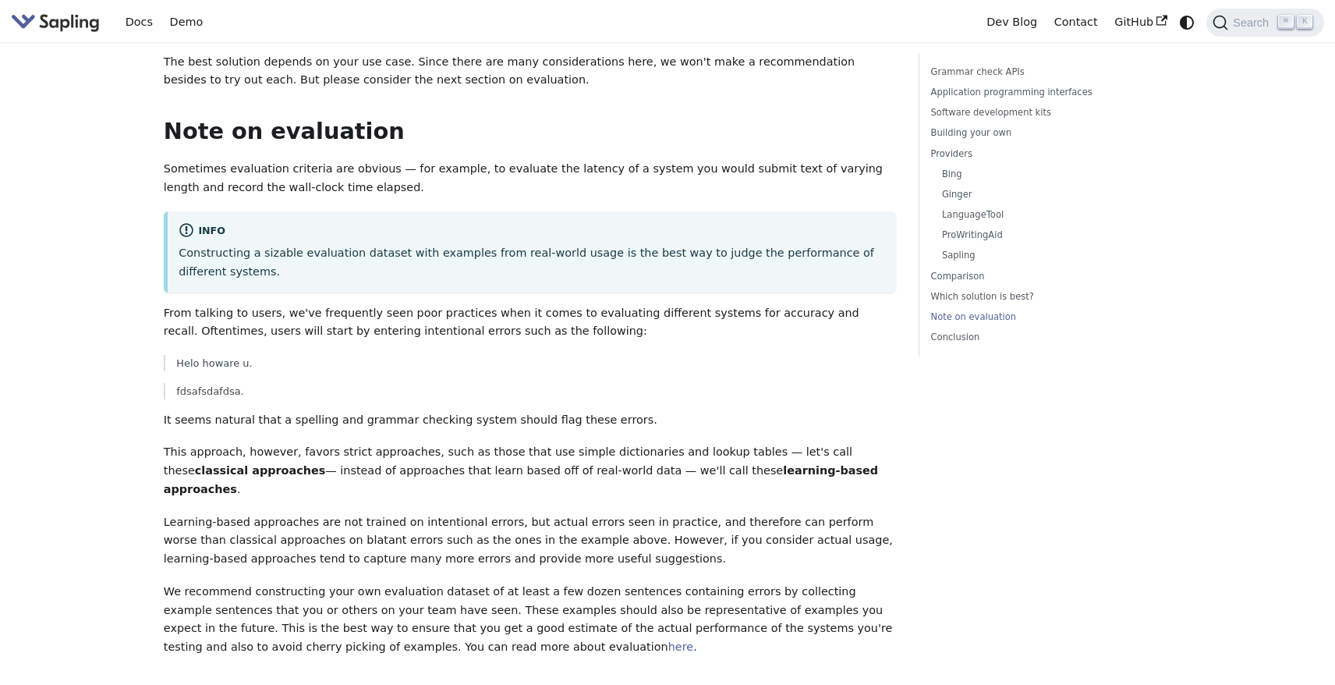
click at [208, 513] on p "Learning-based approaches are not trained on intentional errors, but actual err…" at bounding box center [530, 540] width 733 height 55
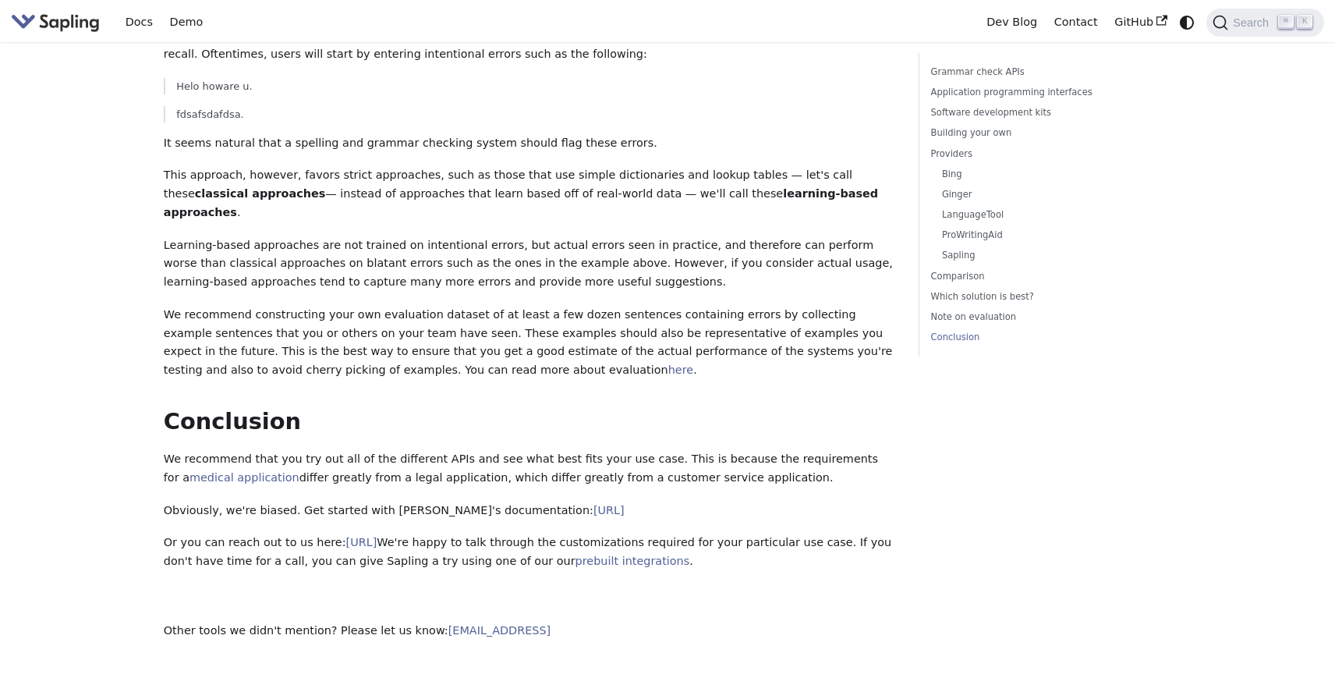
scroll to position [4359, 0]
